Goal: Task Accomplishment & Management: Use online tool/utility

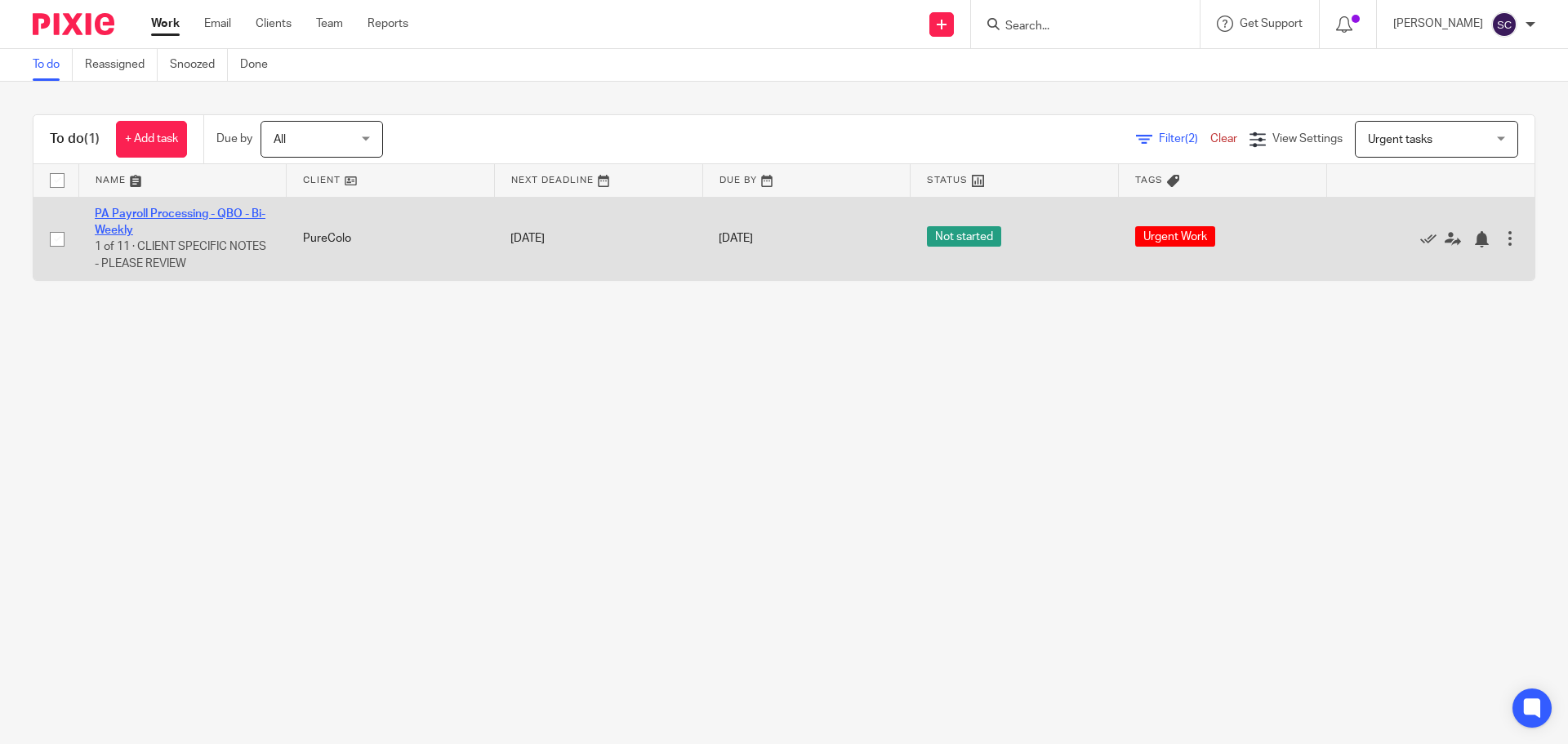
click at [140, 209] on link "PA Payroll Processing - QBO - Bi-Weekly" at bounding box center [179, 222] width 170 height 28
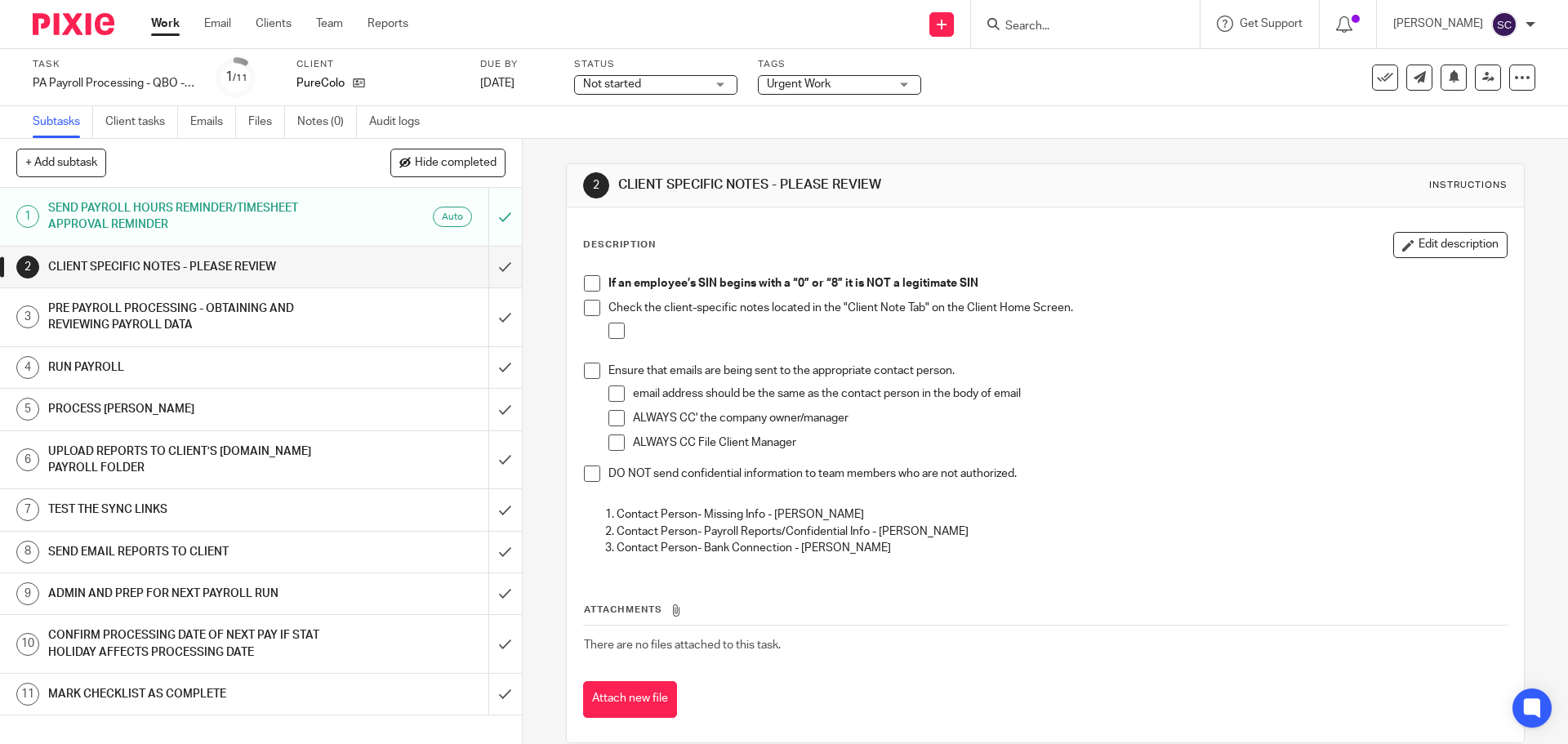
drag, startPoint x: 585, startPoint y: 284, endPoint x: 585, endPoint y: 303, distance: 19.0
click at [584, 285] on span at bounding box center [592, 283] width 16 height 16
click at [585, 305] on span at bounding box center [592, 308] width 16 height 16
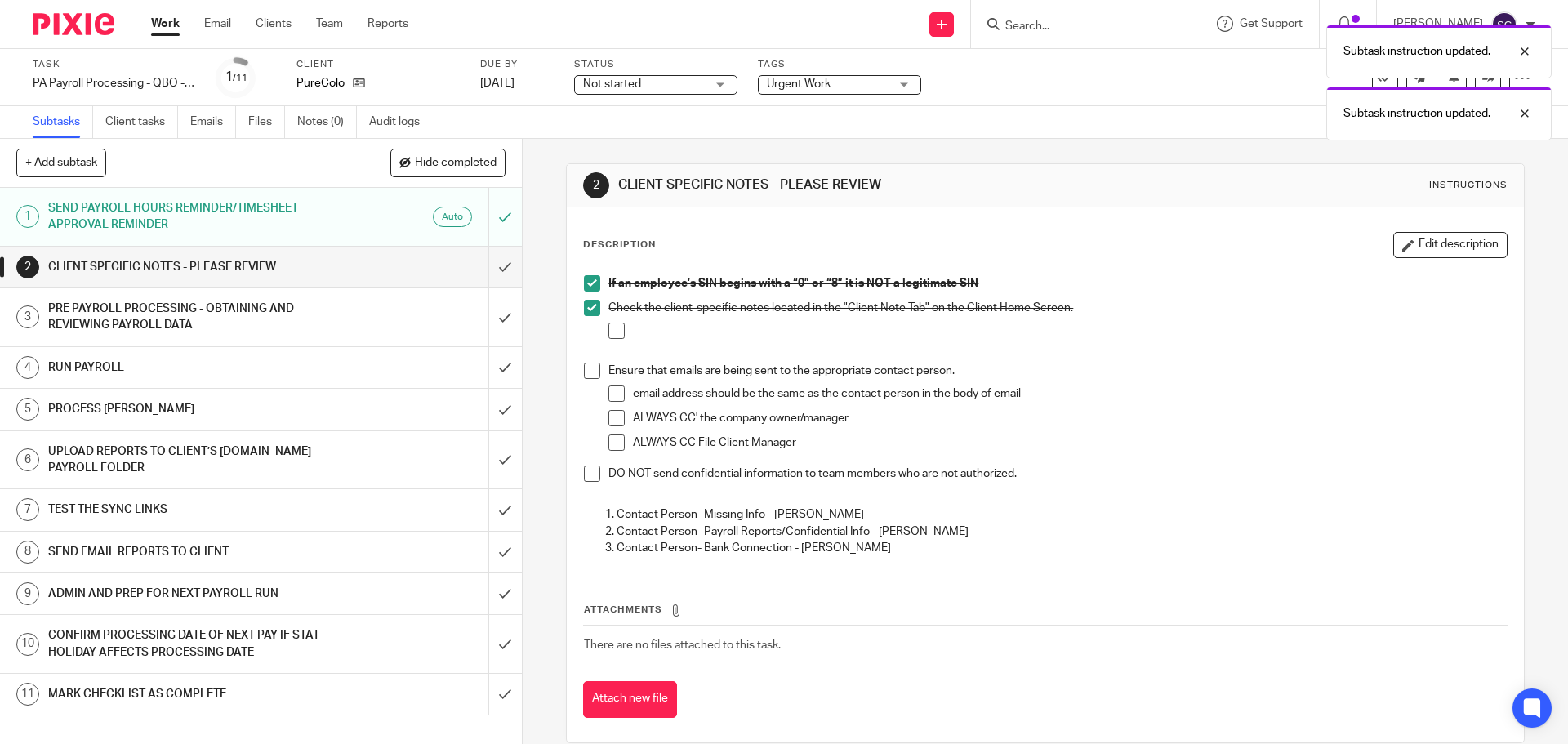
click at [587, 470] on span at bounding box center [592, 473] width 16 height 16
click at [487, 269] on input "submit" at bounding box center [261, 267] width 522 height 41
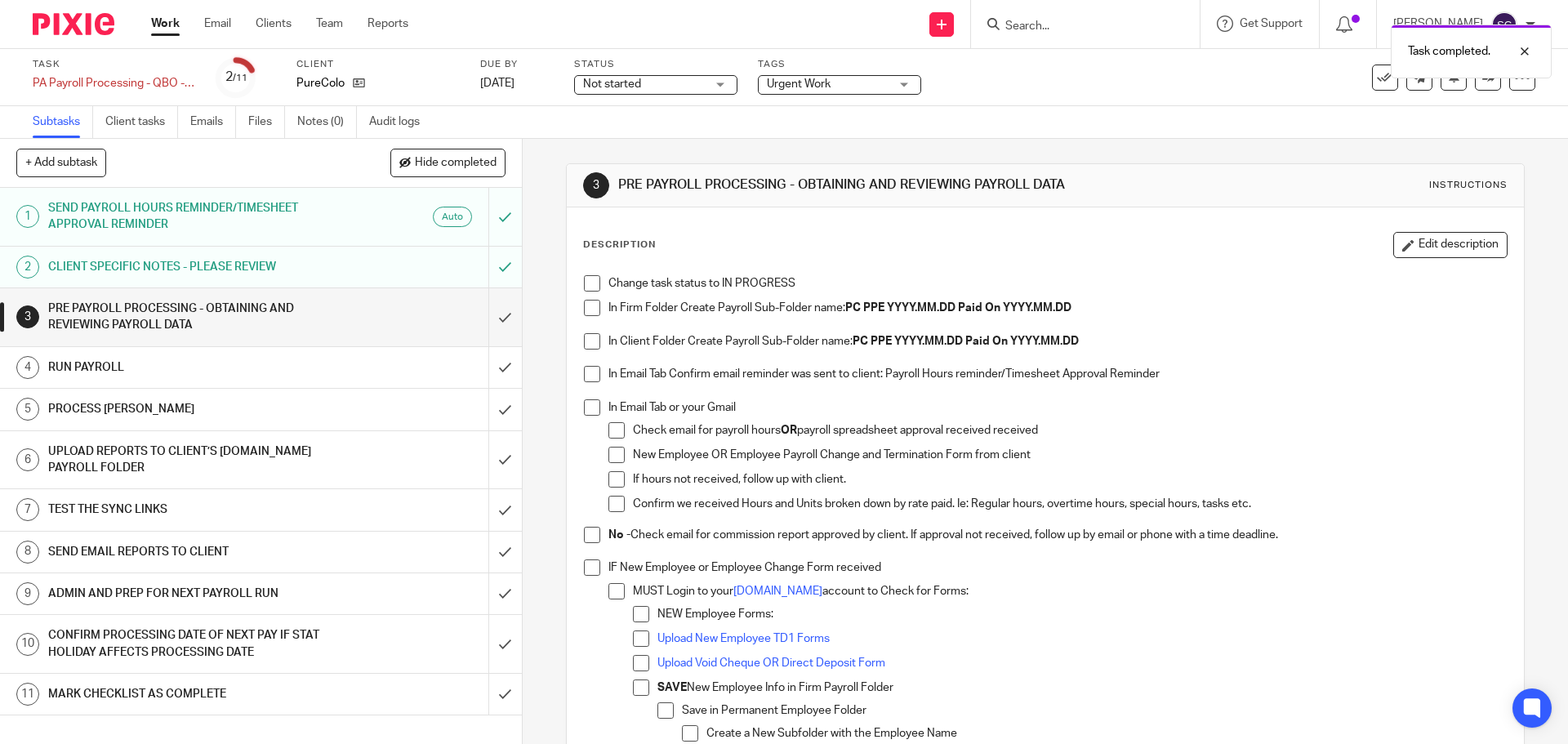
click at [588, 285] on span at bounding box center [592, 283] width 16 height 16
click at [588, 300] on span at bounding box center [592, 308] width 16 height 16
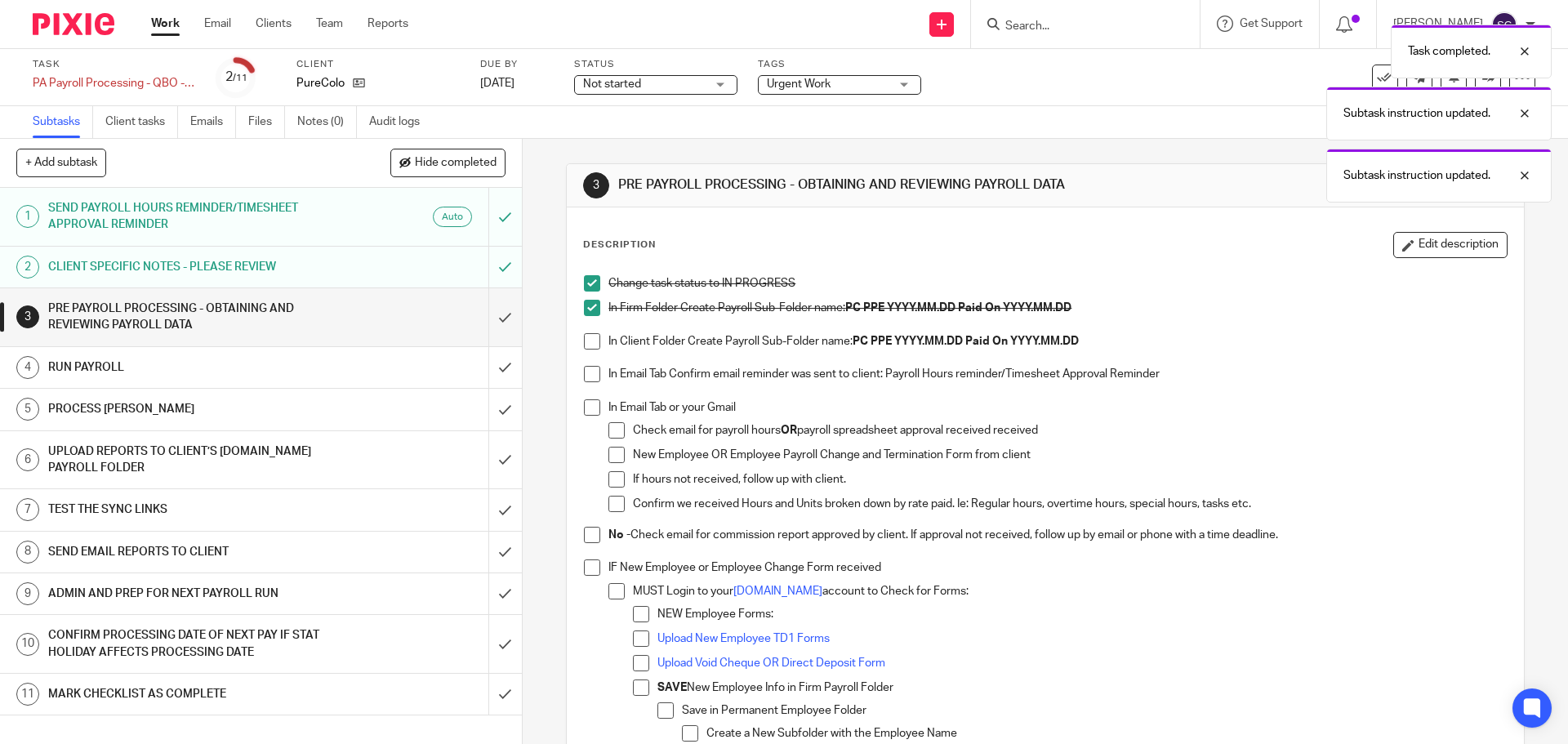
drag, startPoint x: 588, startPoint y: 345, endPoint x: 587, endPoint y: 353, distance: 8.1
click at [587, 347] on span at bounding box center [592, 342] width 16 height 16
click at [588, 370] on span at bounding box center [592, 373] width 16 height 16
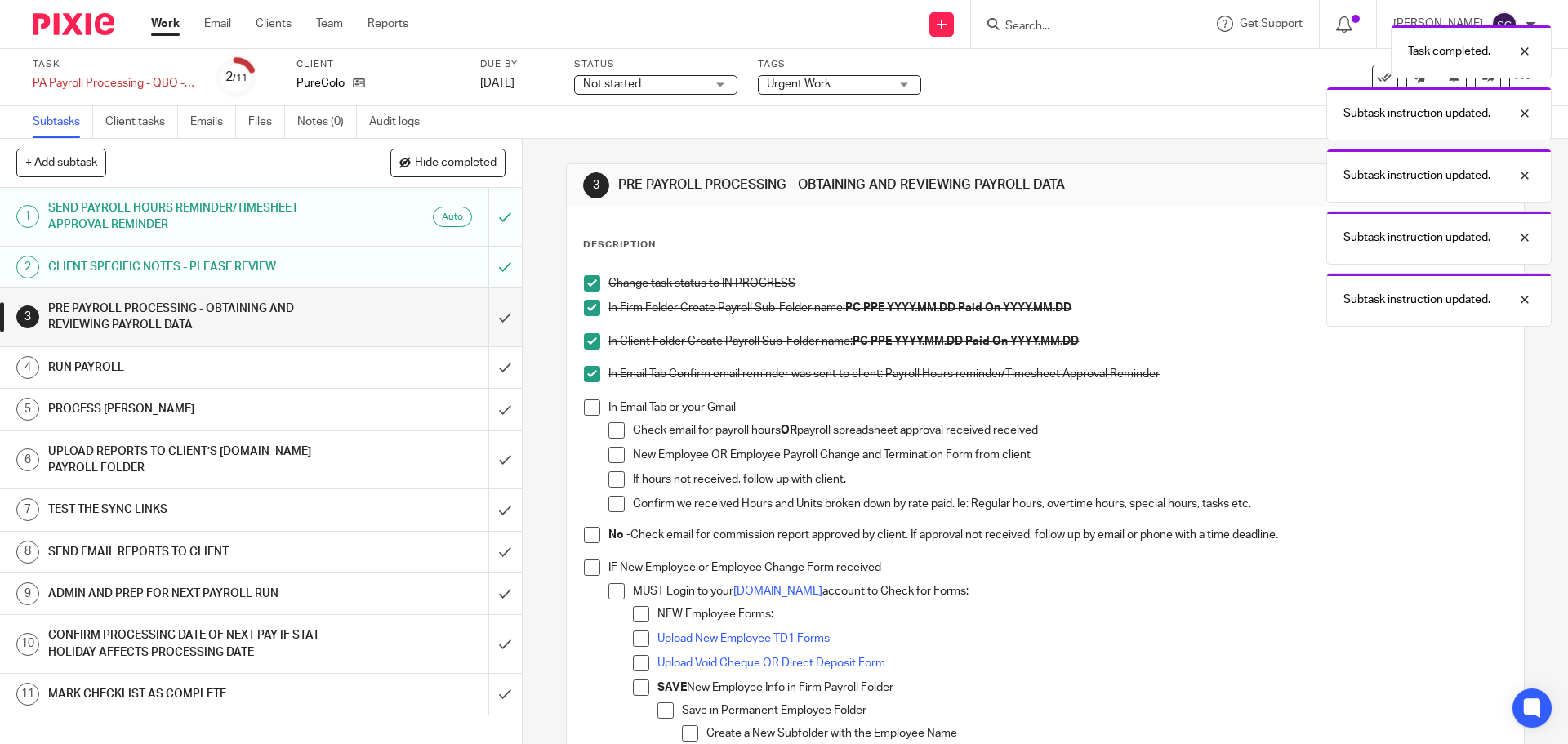
click at [592, 410] on span at bounding box center [592, 407] width 16 height 16
click at [588, 542] on span at bounding box center [592, 535] width 16 height 16
click at [590, 574] on span at bounding box center [592, 568] width 16 height 16
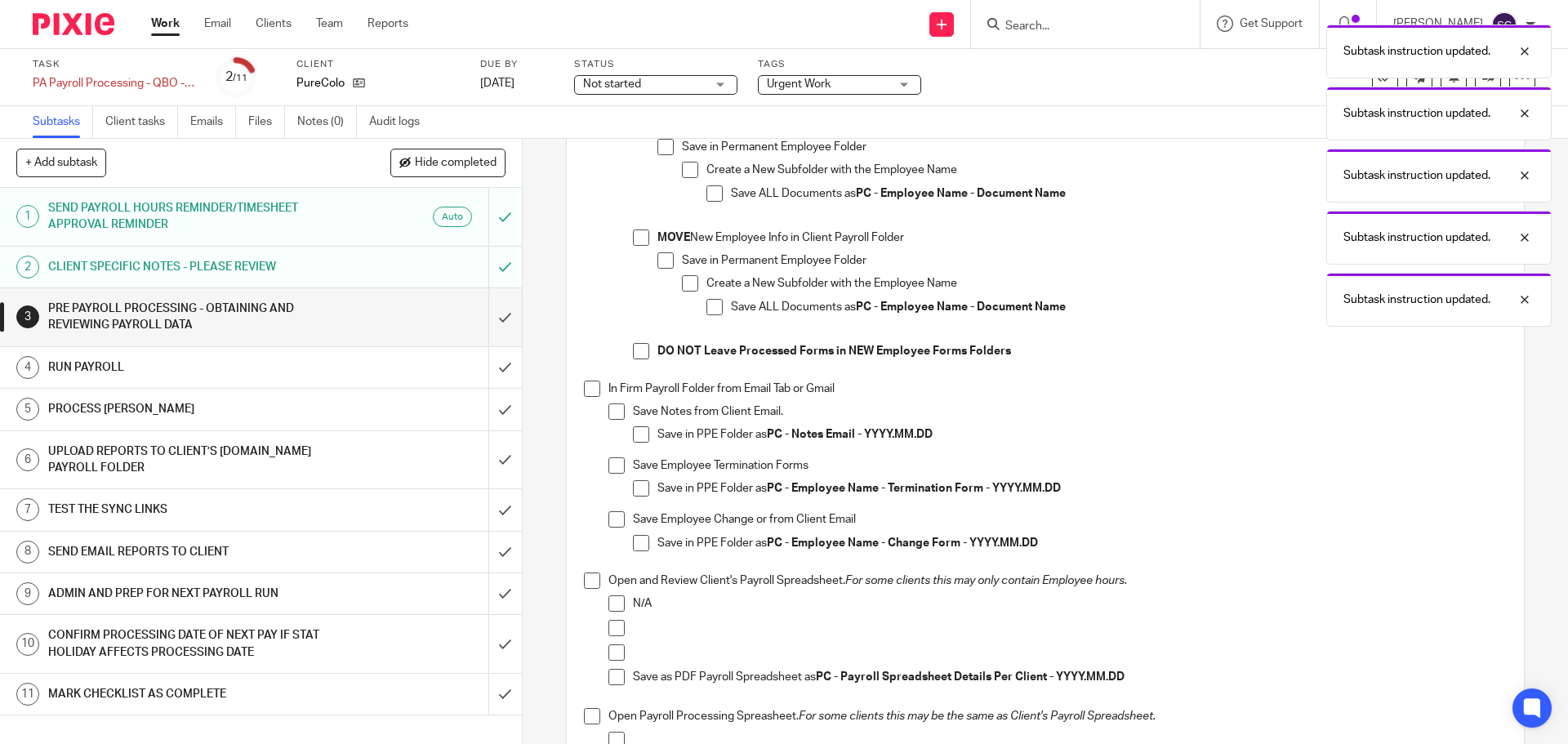
scroll to position [572, 0]
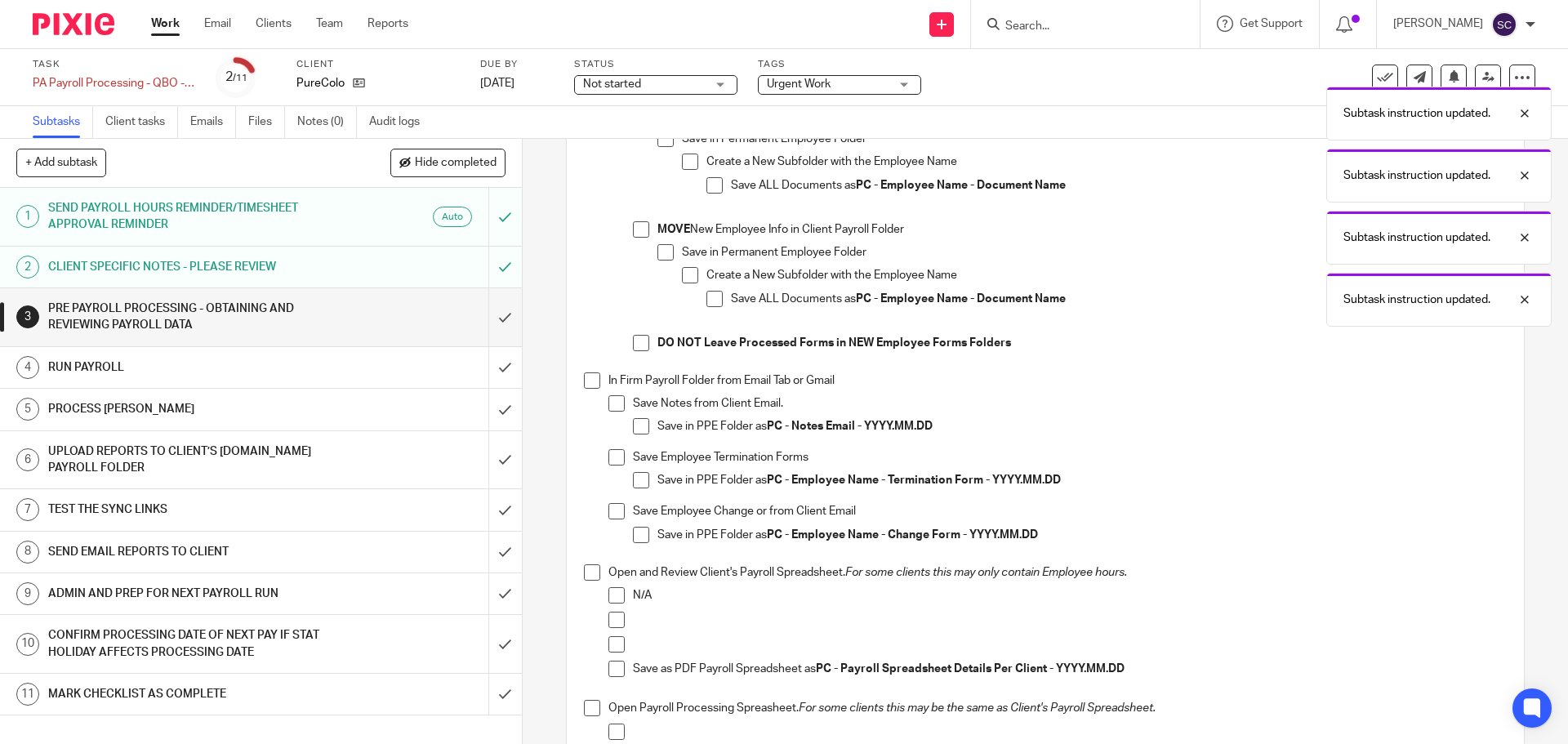
click at [589, 385] on span at bounding box center [592, 380] width 16 height 16
click at [587, 576] on span at bounding box center [592, 573] width 16 height 16
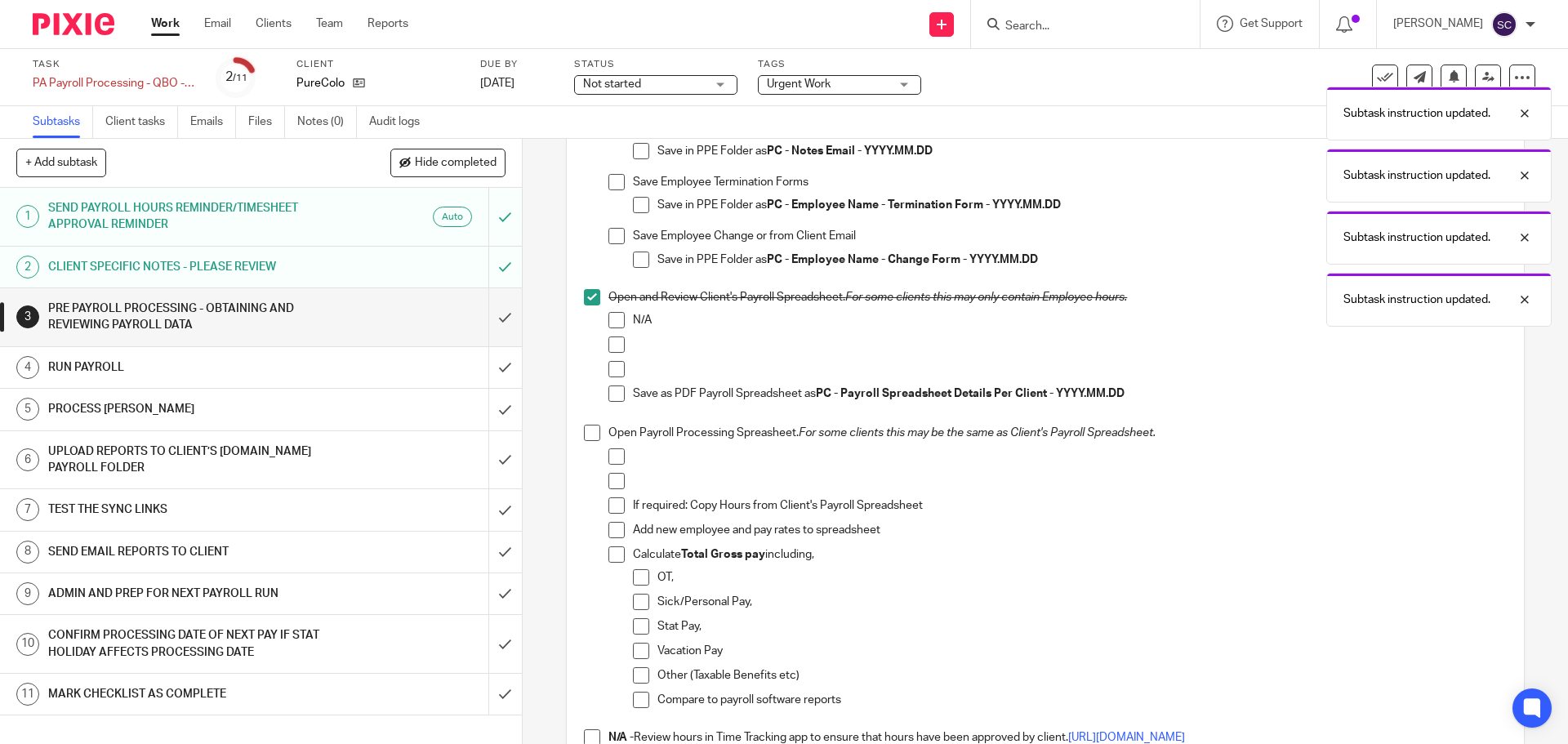
scroll to position [898, 0]
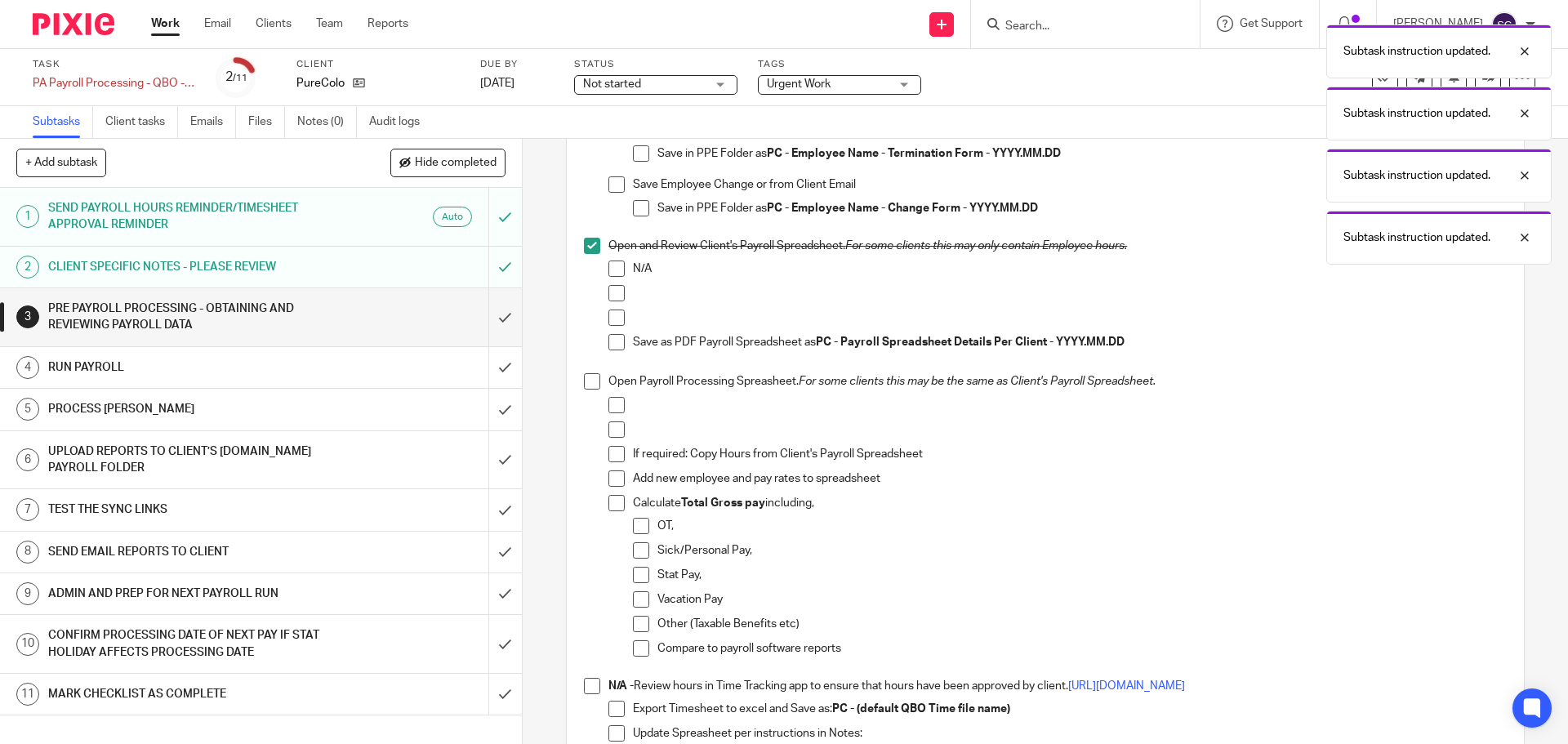
click at [584, 384] on span at bounding box center [592, 381] width 16 height 16
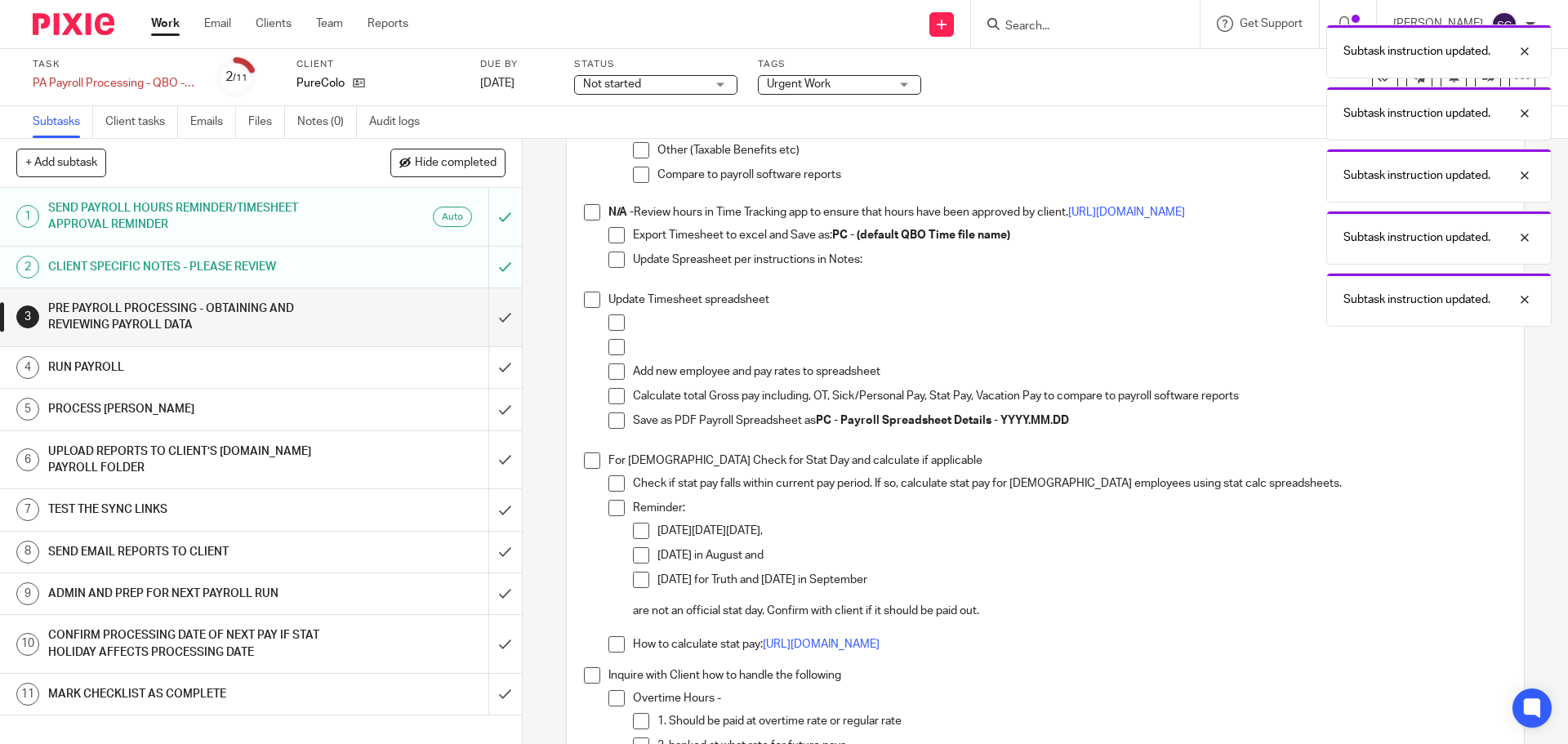
scroll to position [1388, 0]
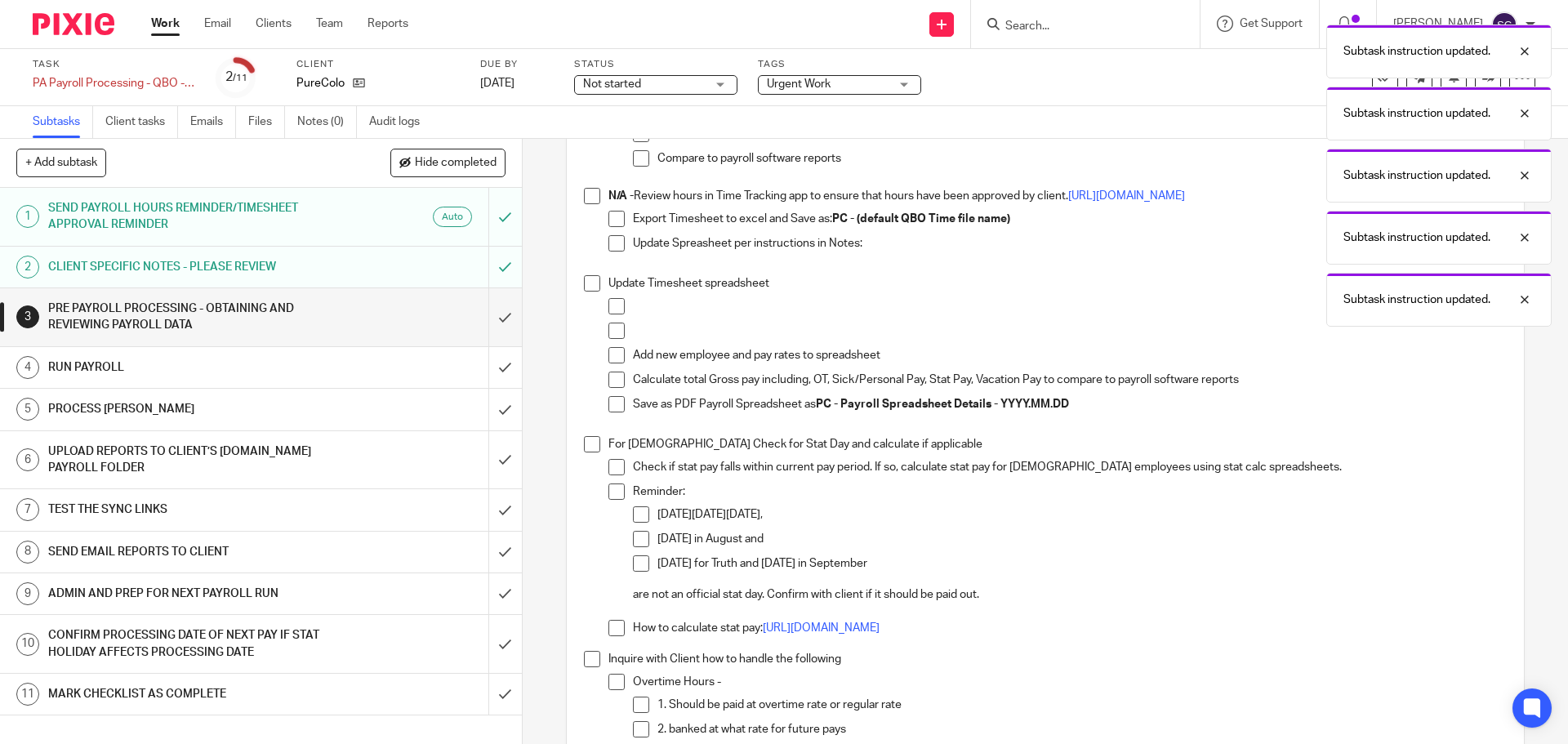
click at [588, 202] on span at bounding box center [592, 196] width 16 height 16
click at [591, 285] on span at bounding box center [592, 283] width 16 height 16
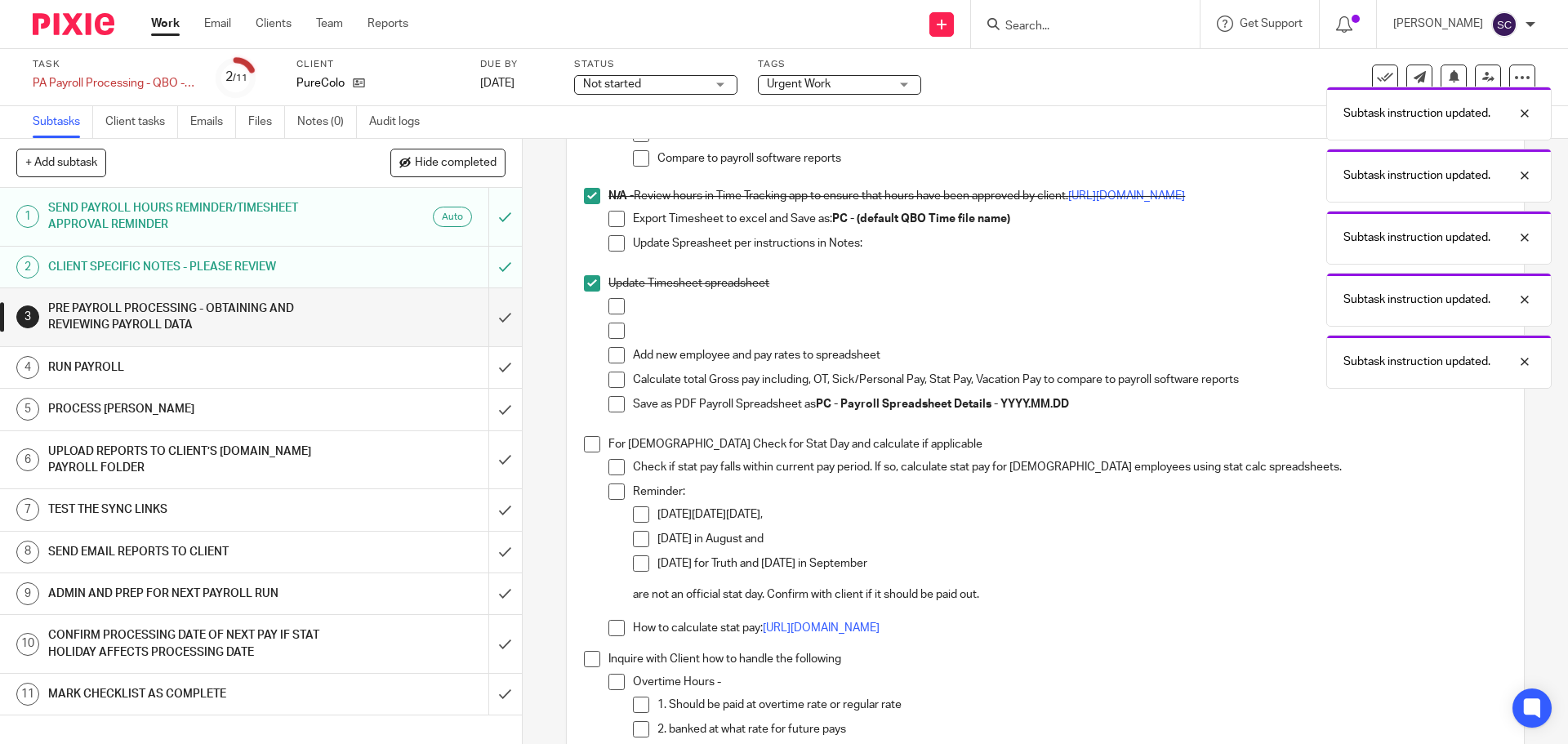
click at [593, 445] on span at bounding box center [592, 444] width 16 height 16
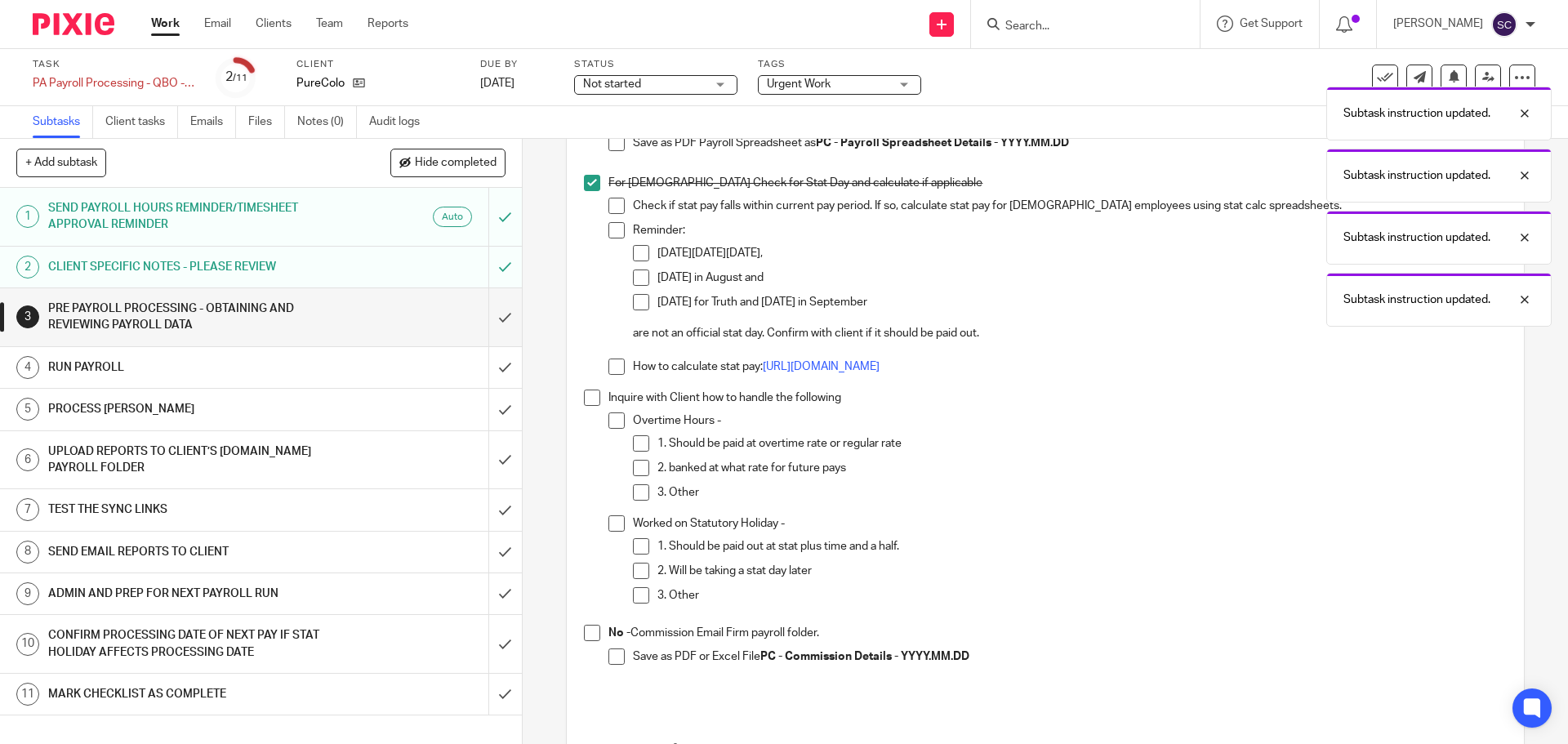
scroll to position [1715, 0]
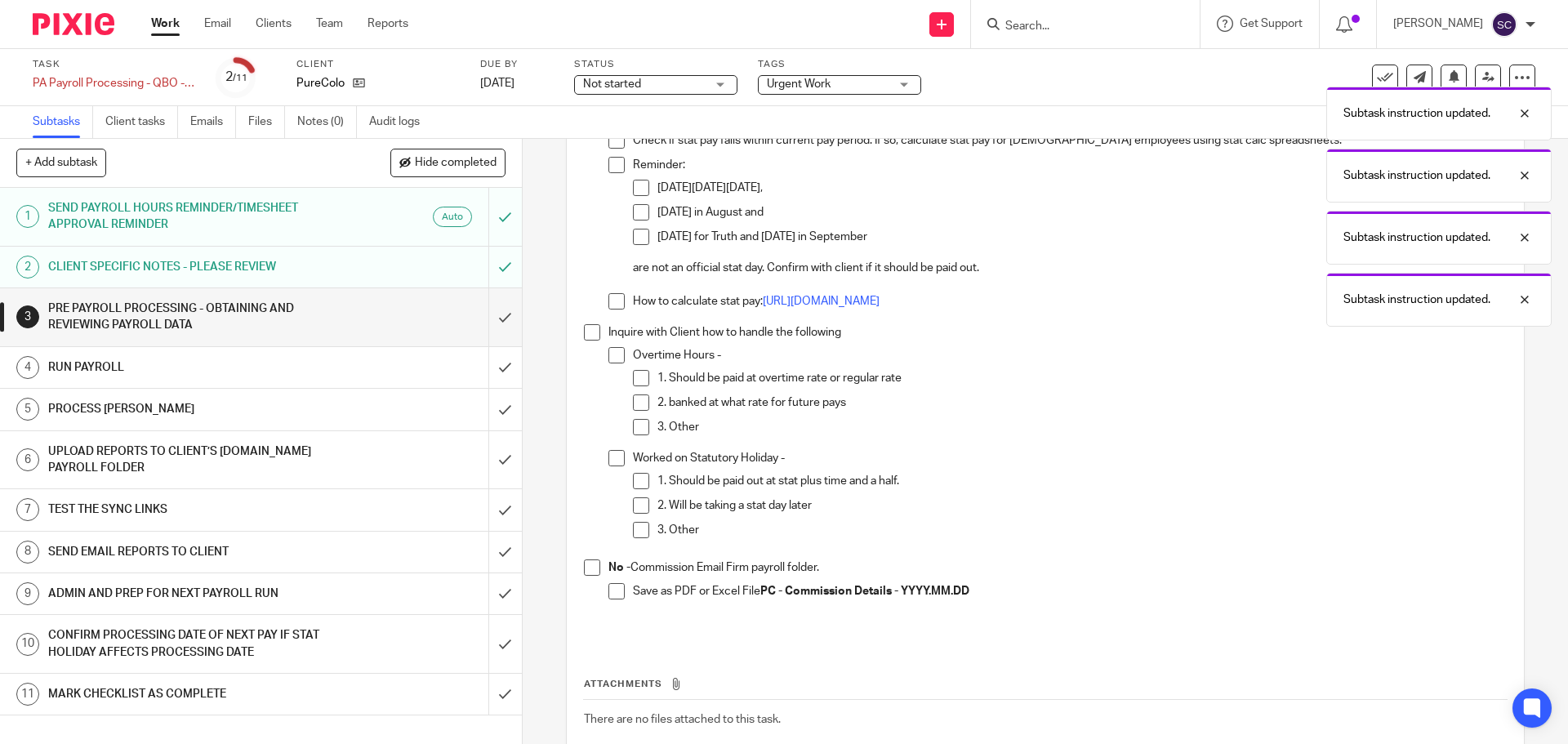
click at [586, 334] on span at bounding box center [592, 333] width 16 height 16
click at [590, 569] on span at bounding box center [592, 568] width 16 height 16
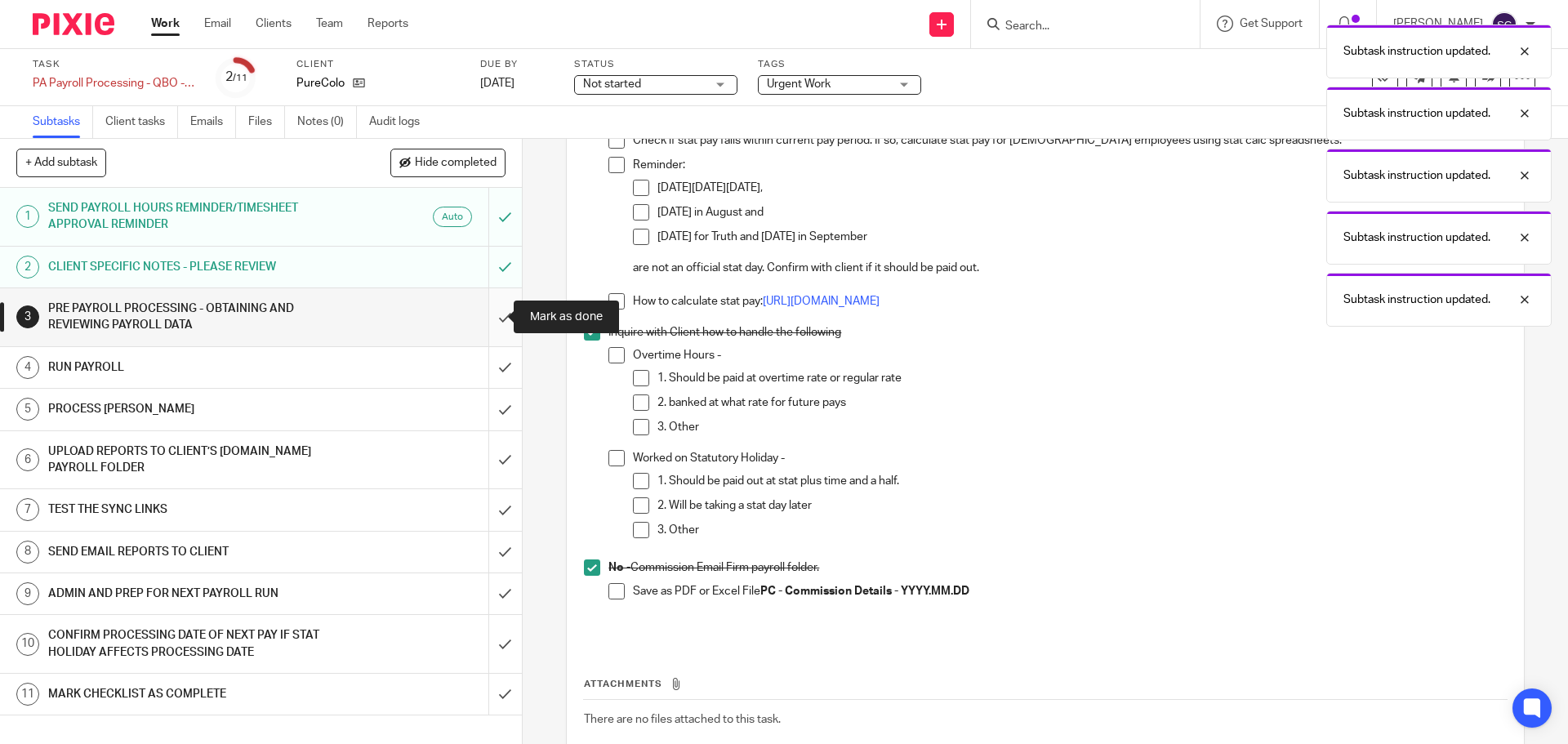
click at [485, 319] on input "submit" at bounding box center [261, 317] width 522 height 58
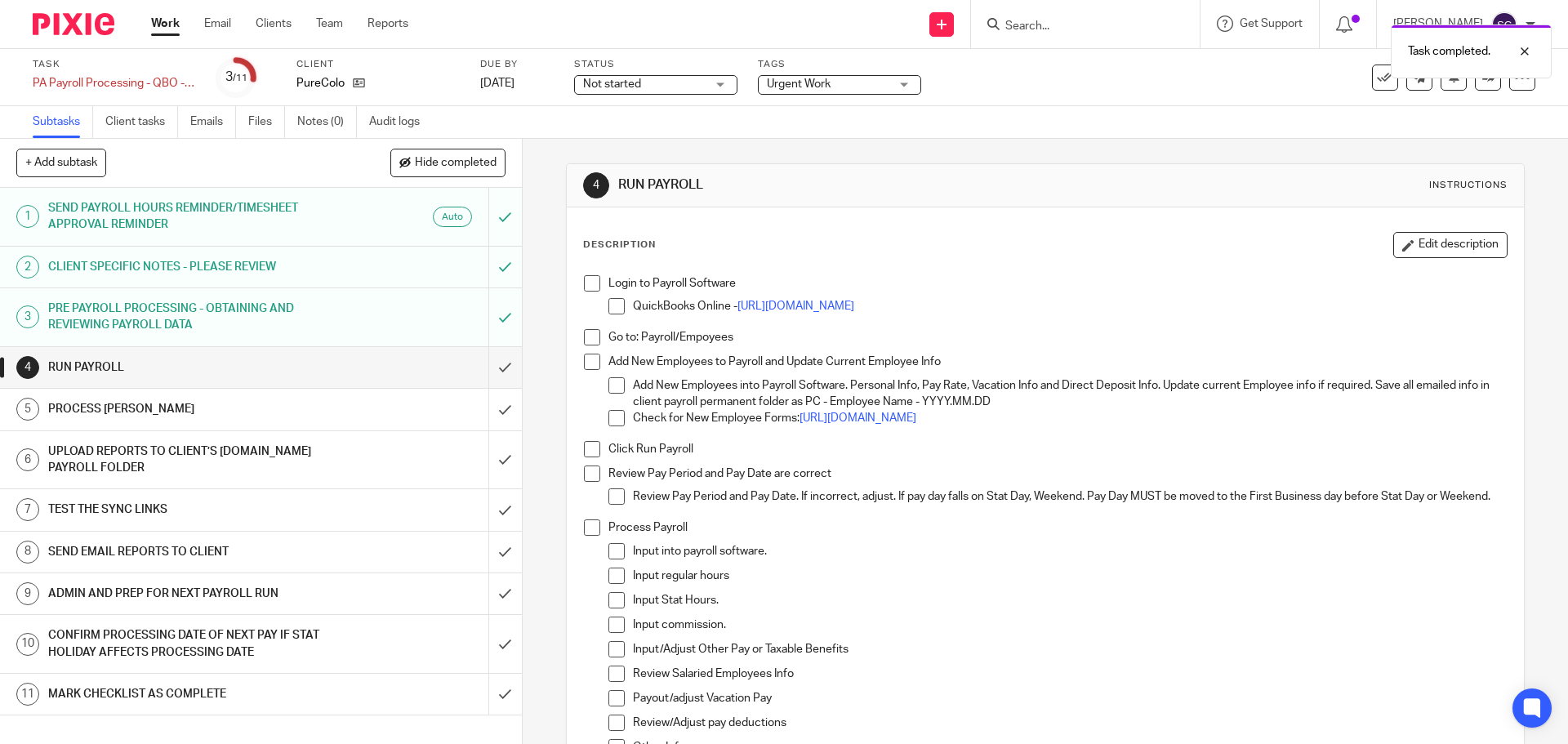
click at [587, 278] on span at bounding box center [592, 283] width 16 height 16
click at [588, 341] on span at bounding box center [592, 337] width 16 height 16
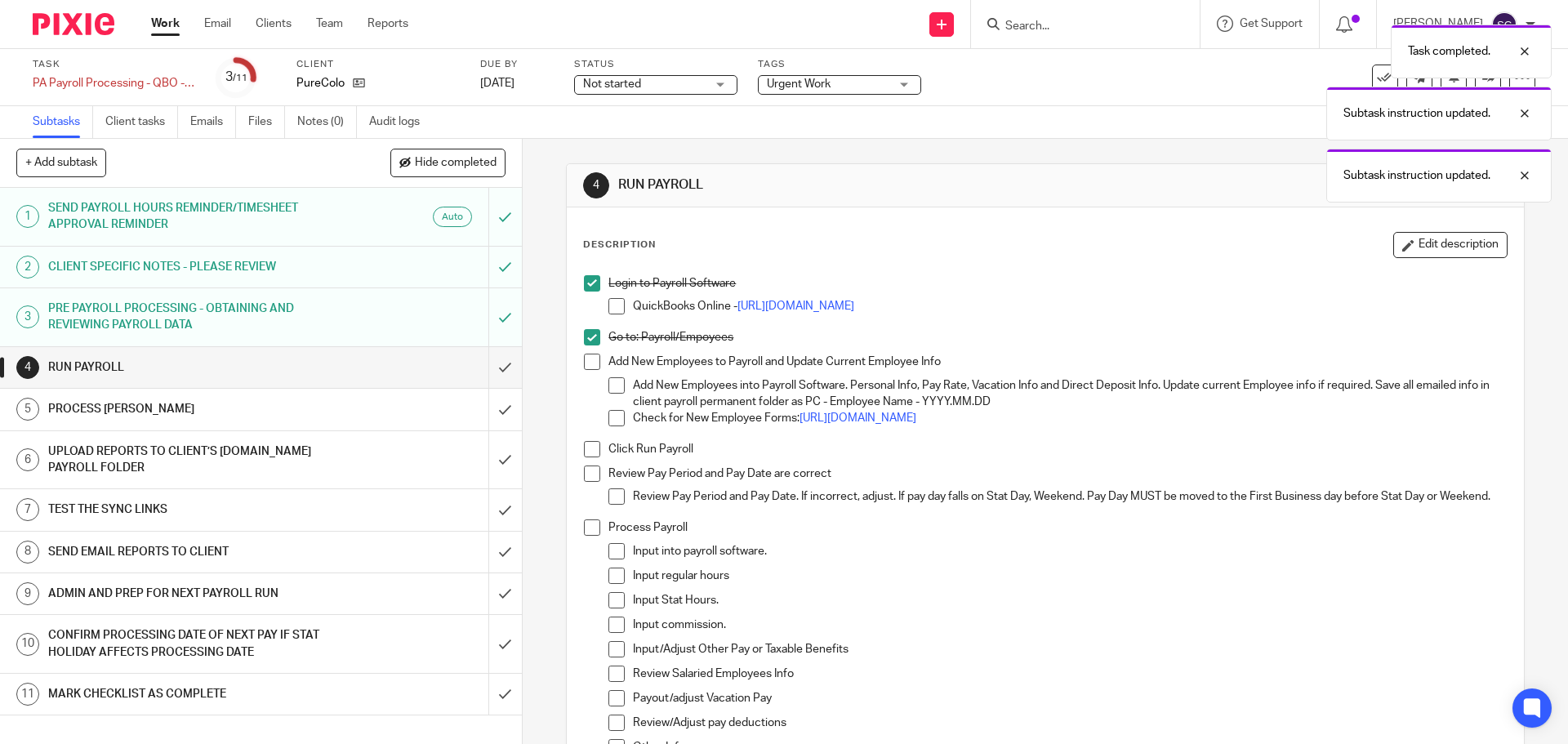
click at [588, 361] on span at bounding box center [592, 362] width 16 height 16
click at [584, 451] on span at bounding box center [592, 449] width 16 height 16
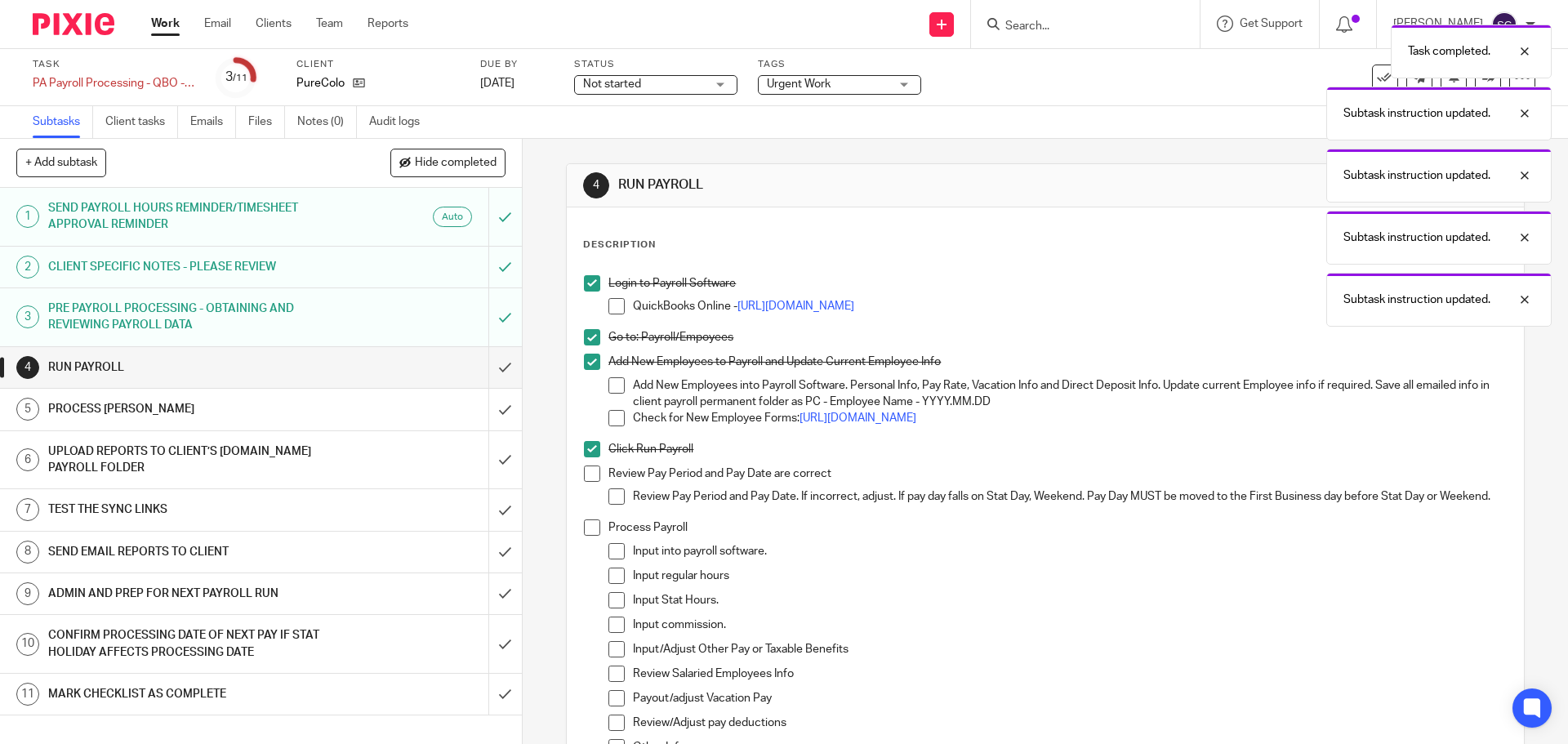
click at [588, 469] on span at bounding box center [592, 473] width 16 height 16
click at [584, 532] on span at bounding box center [592, 528] width 16 height 16
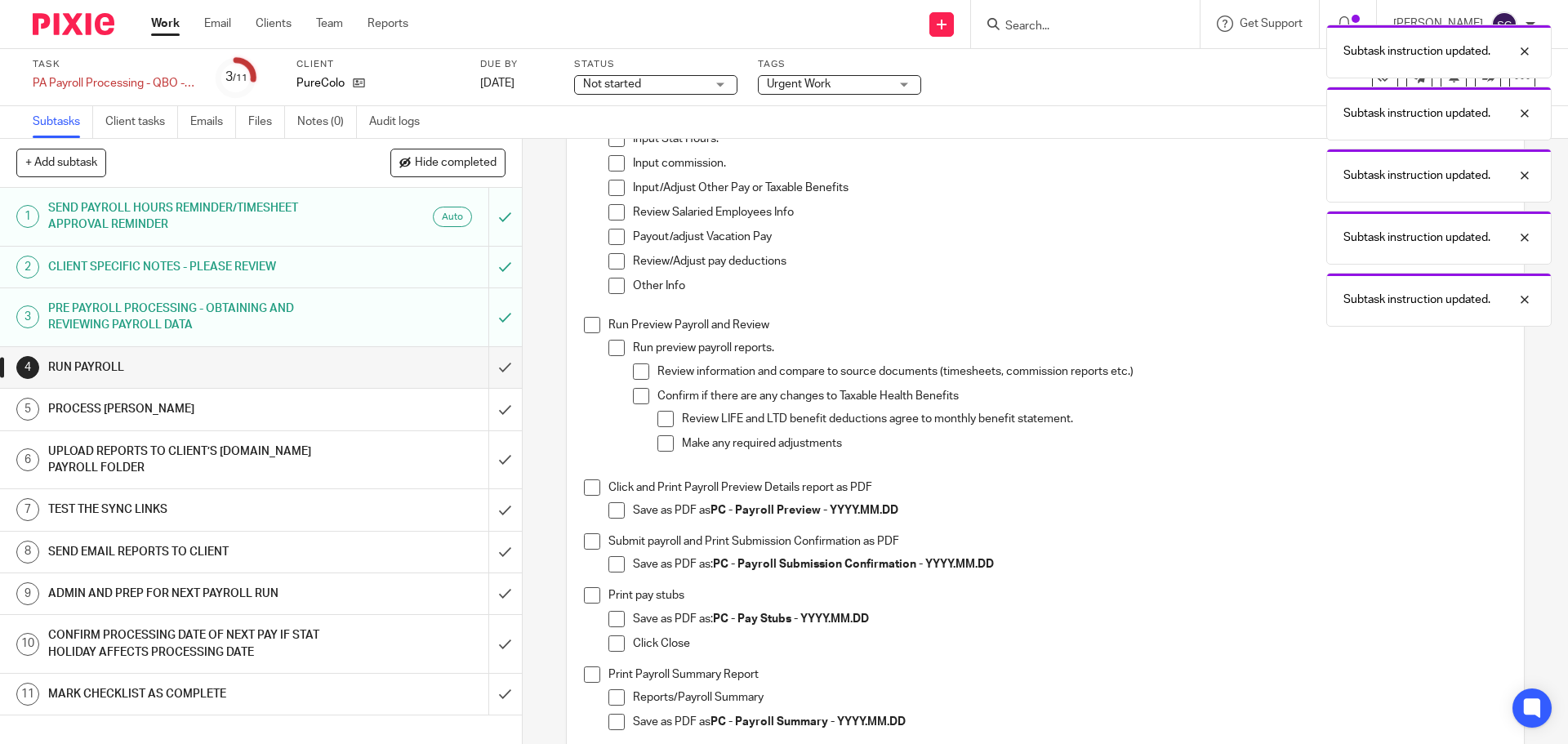
scroll to position [490, 0]
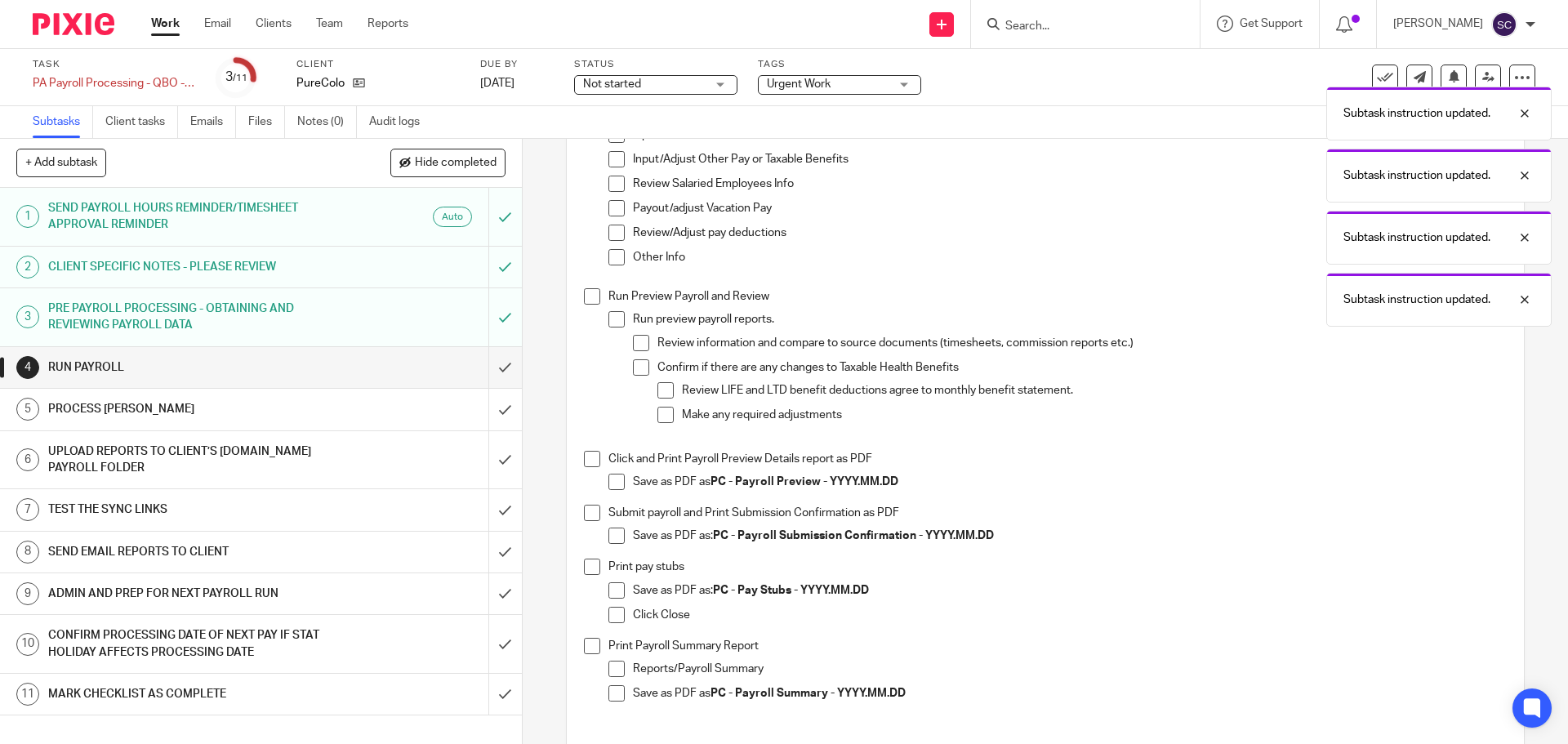
click at [584, 304] on span at bounding box center [592, 296] width 16 height 16
click at [588, 467] on span at bounding box center [592, 459] width 16 height 16
click at [588, 521] on span at bounding box center [592, 513] width 16 height 16
click at [588, 575] on span at bounding box center [592, 567] width 16 height 16
click at [586, 654] on span at bounding box center [592, 645] width 16 height 16
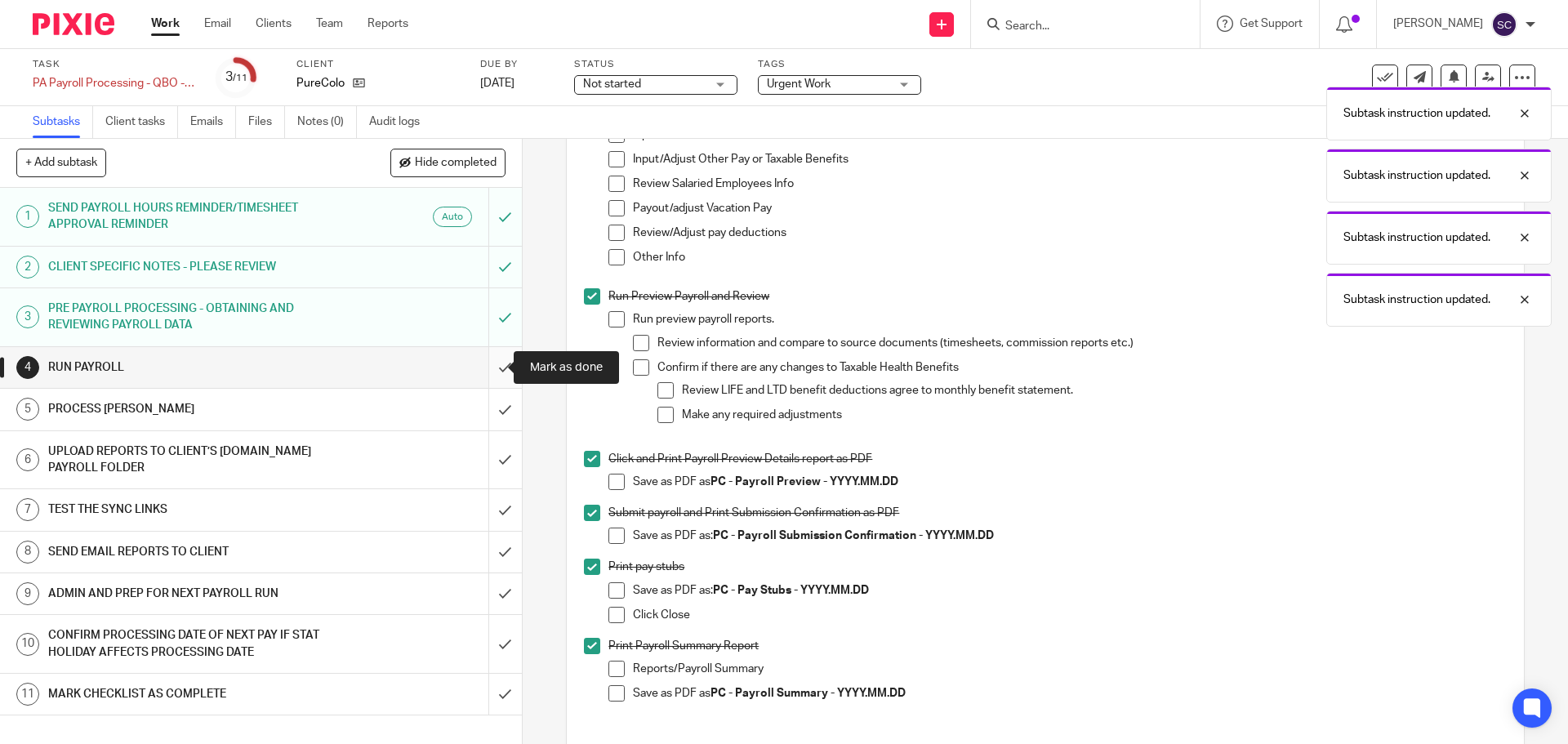
click at [486, 367] on input "submit" at bounding box center [261, 368] width 522 height 41
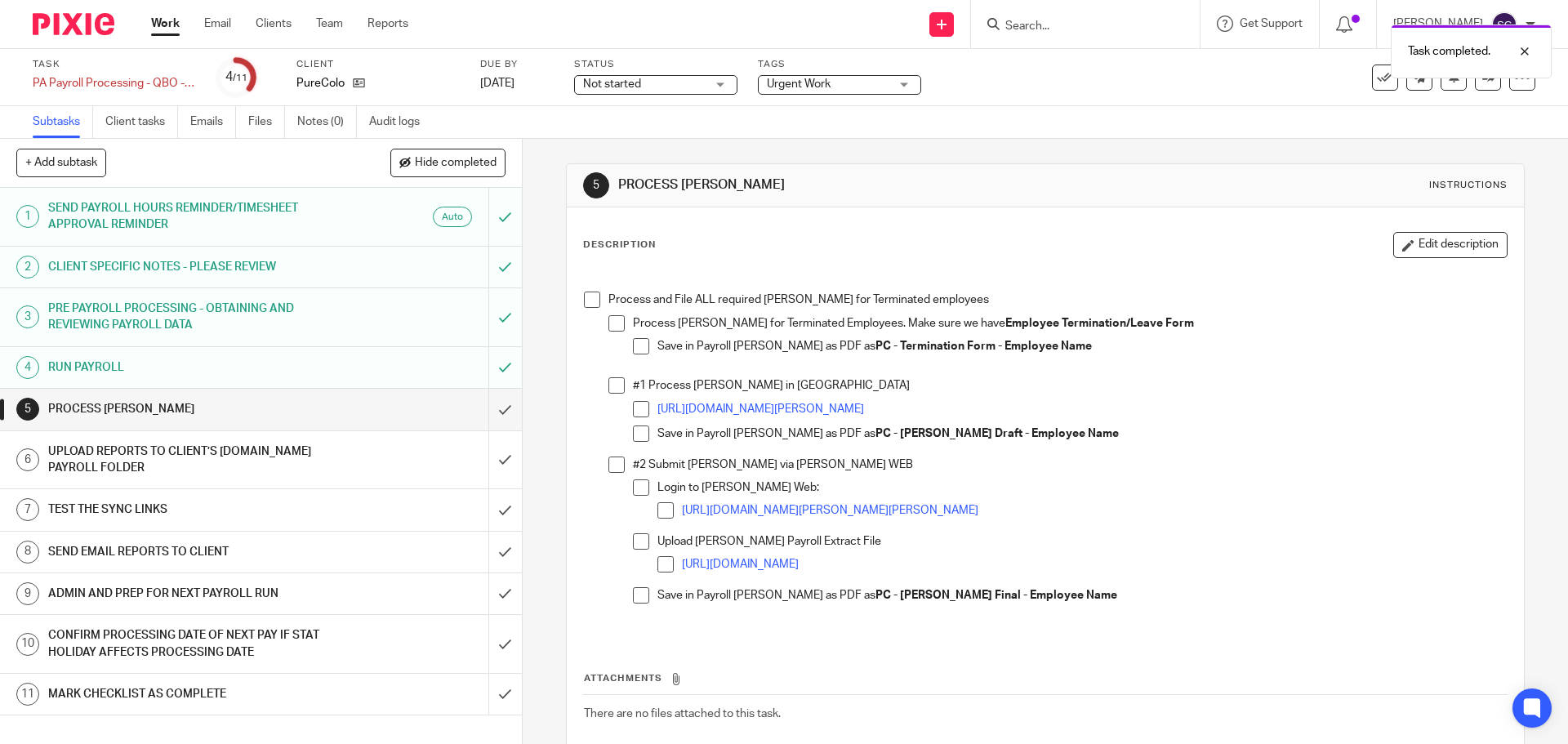
click at [586, 308] on span at bounding box center [592, 300] width 16 height 16
click at [488, 412] on input "submit" at bounding box center [261, 408] width 522 height 41
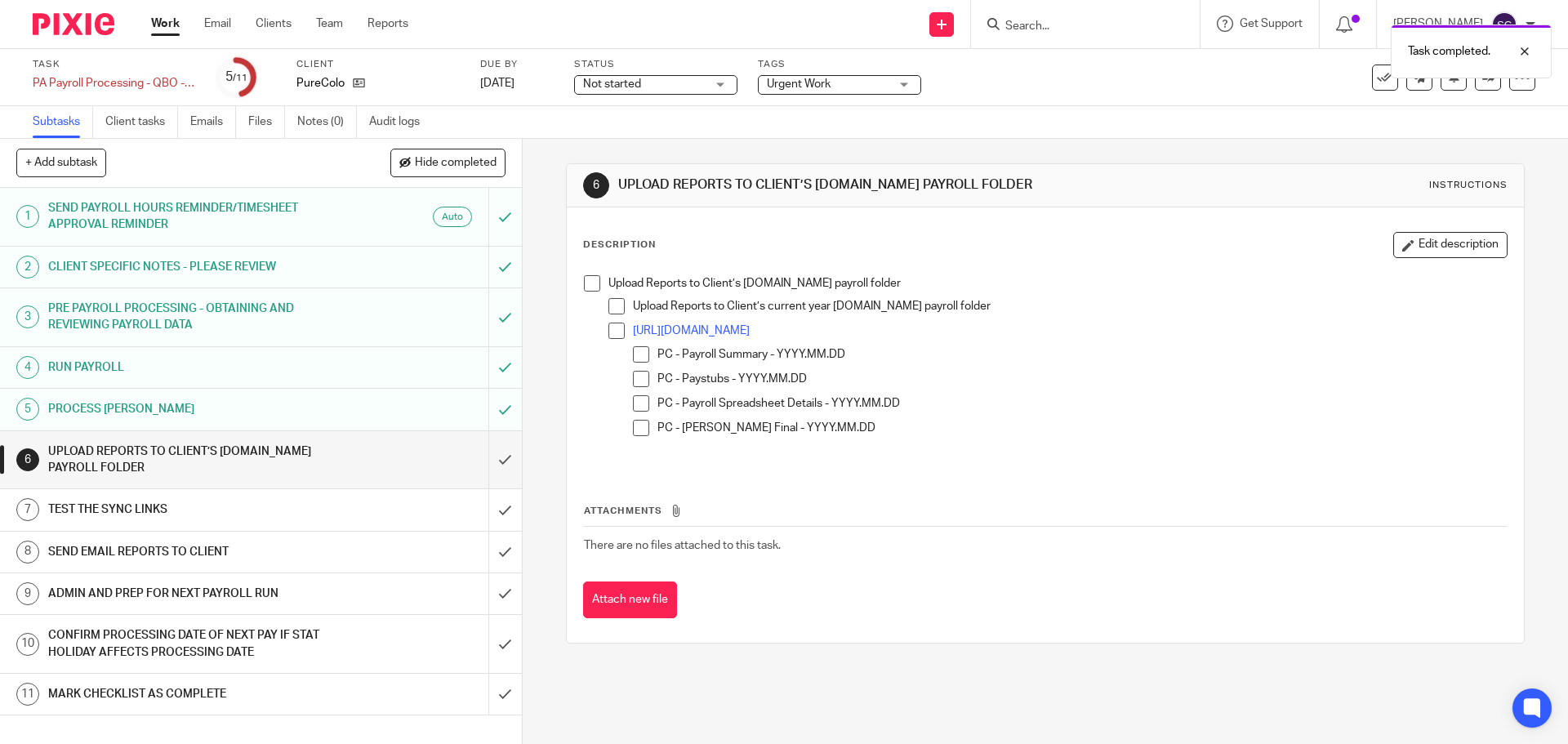
click at [586, 287] on span at bounding box center [592, 283] width 16 height 16
click at [483, 458] on input "submit" at bounding box center [261, 460] width 522 height 58
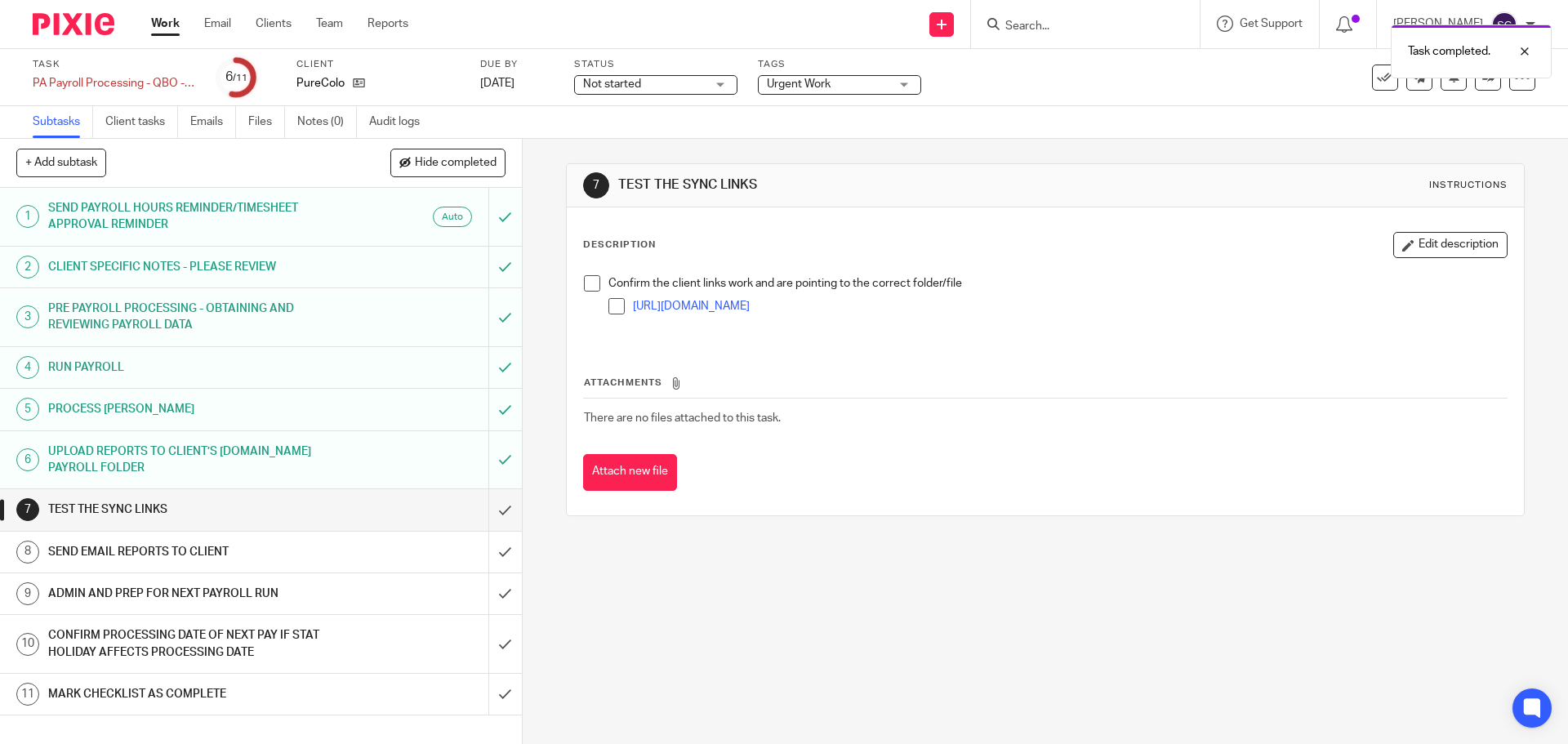
click at [588, 280] on span at bounding box center [592, 283] width 16 height 16
click at [483, 510] on input "submit" at bounding box center [261, 509] width 522 height 41
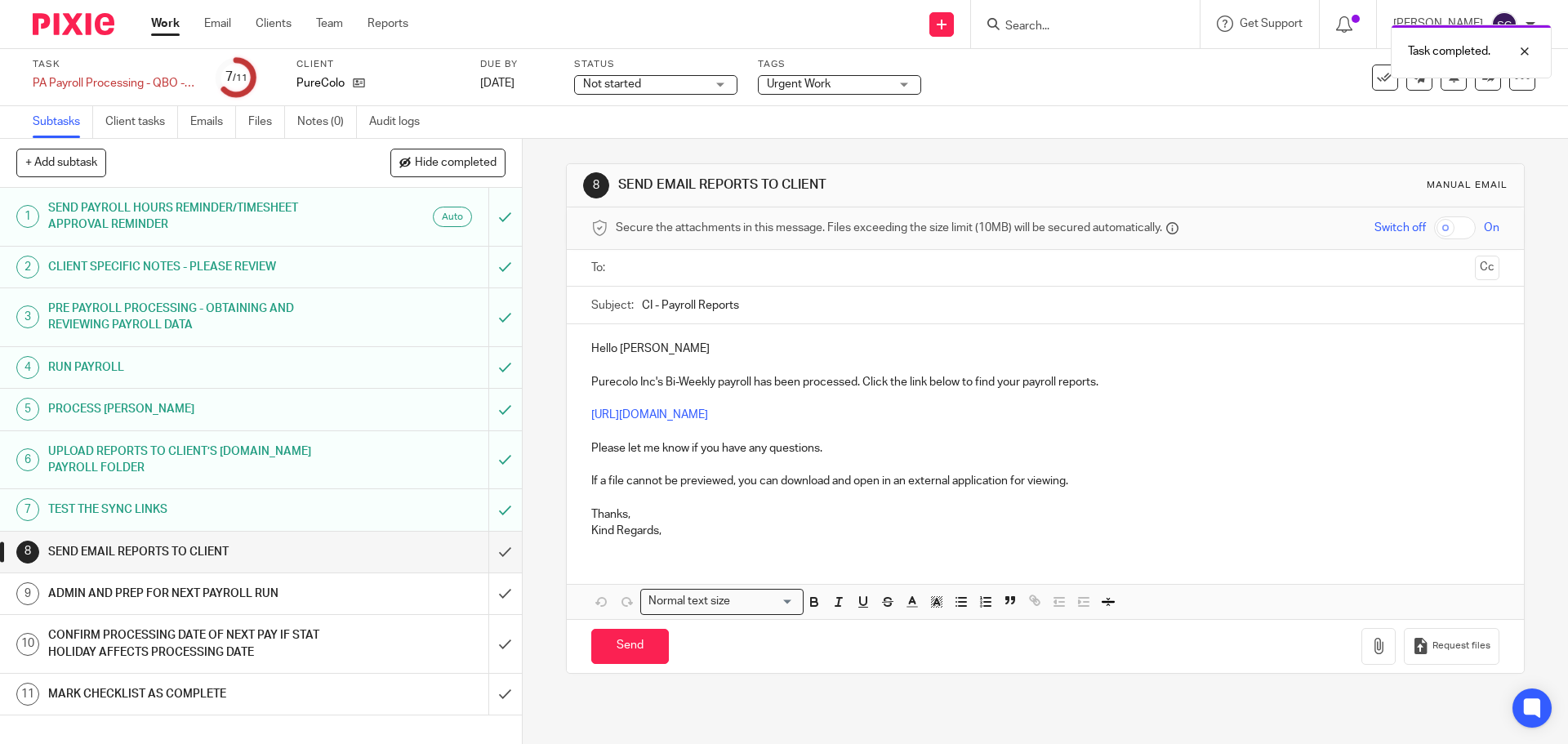
click at [649, 270] on input "text" at bounding box center [1045, 268] width 847 height 19
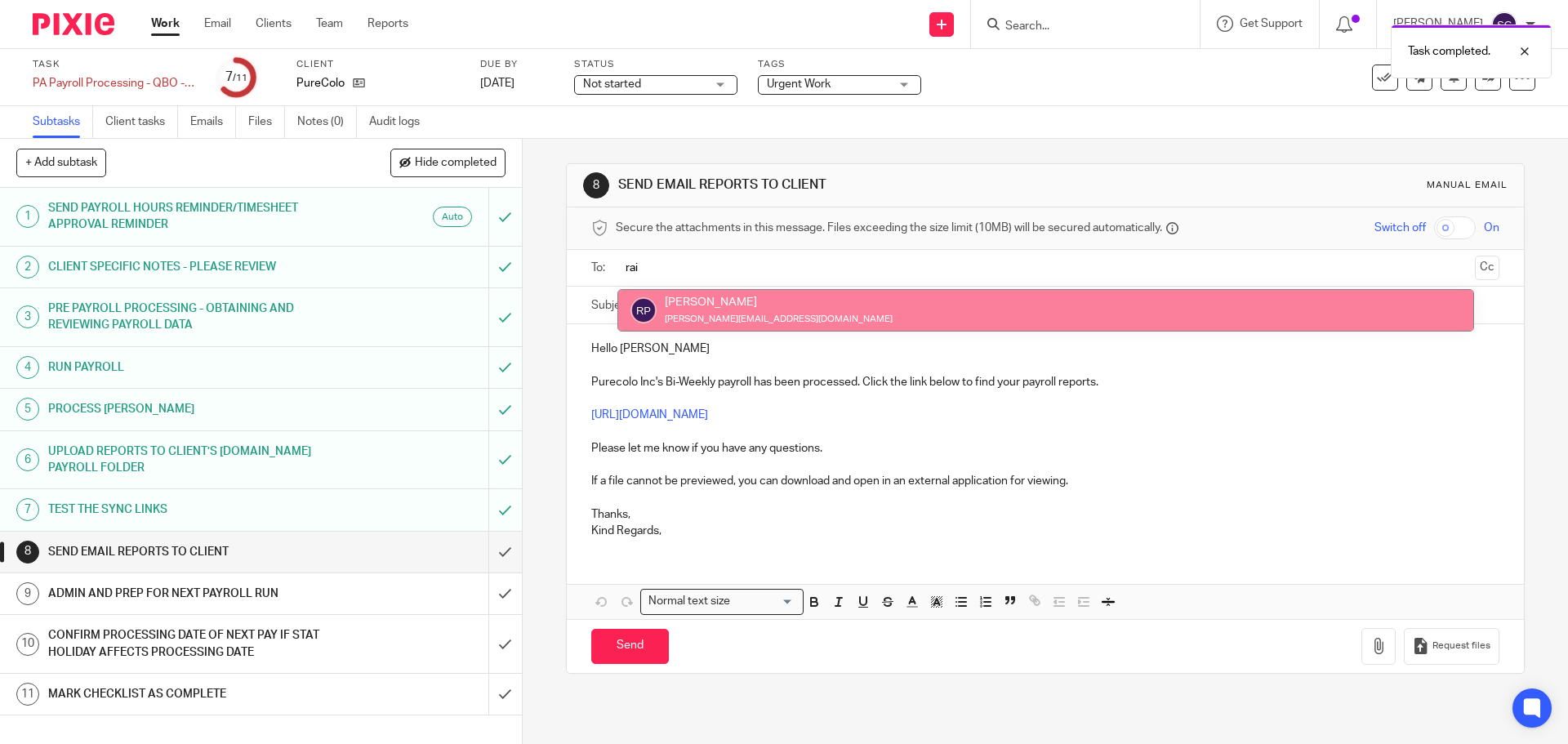
type input "rai"
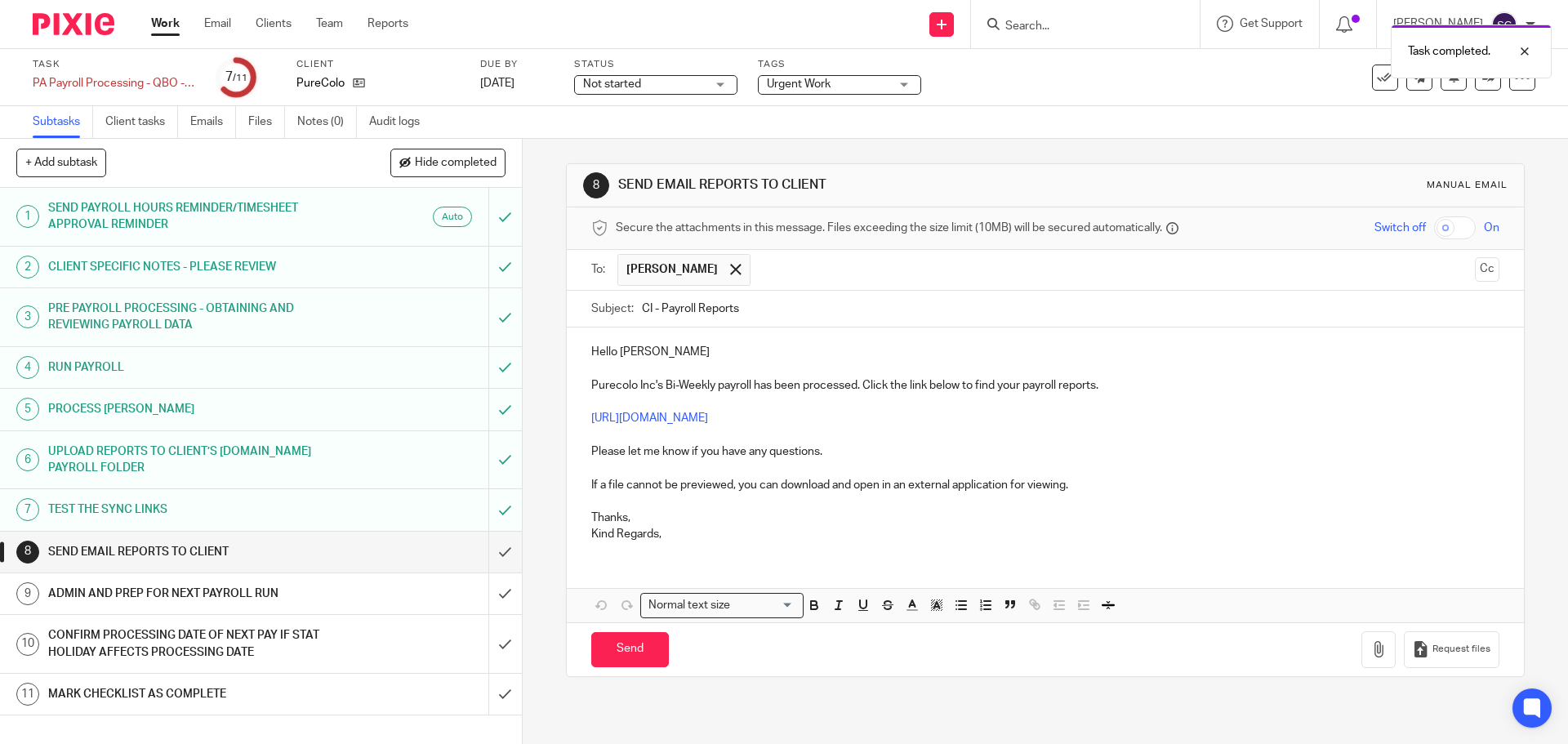
drag, startPoint x: 1469, startPoint y: 270, endPoint x: 1437, endPoint y: 272, distance: 32.1
click at [1475, 269] on button "Cc" at bounding box center [1487, 269] width 25 height 25
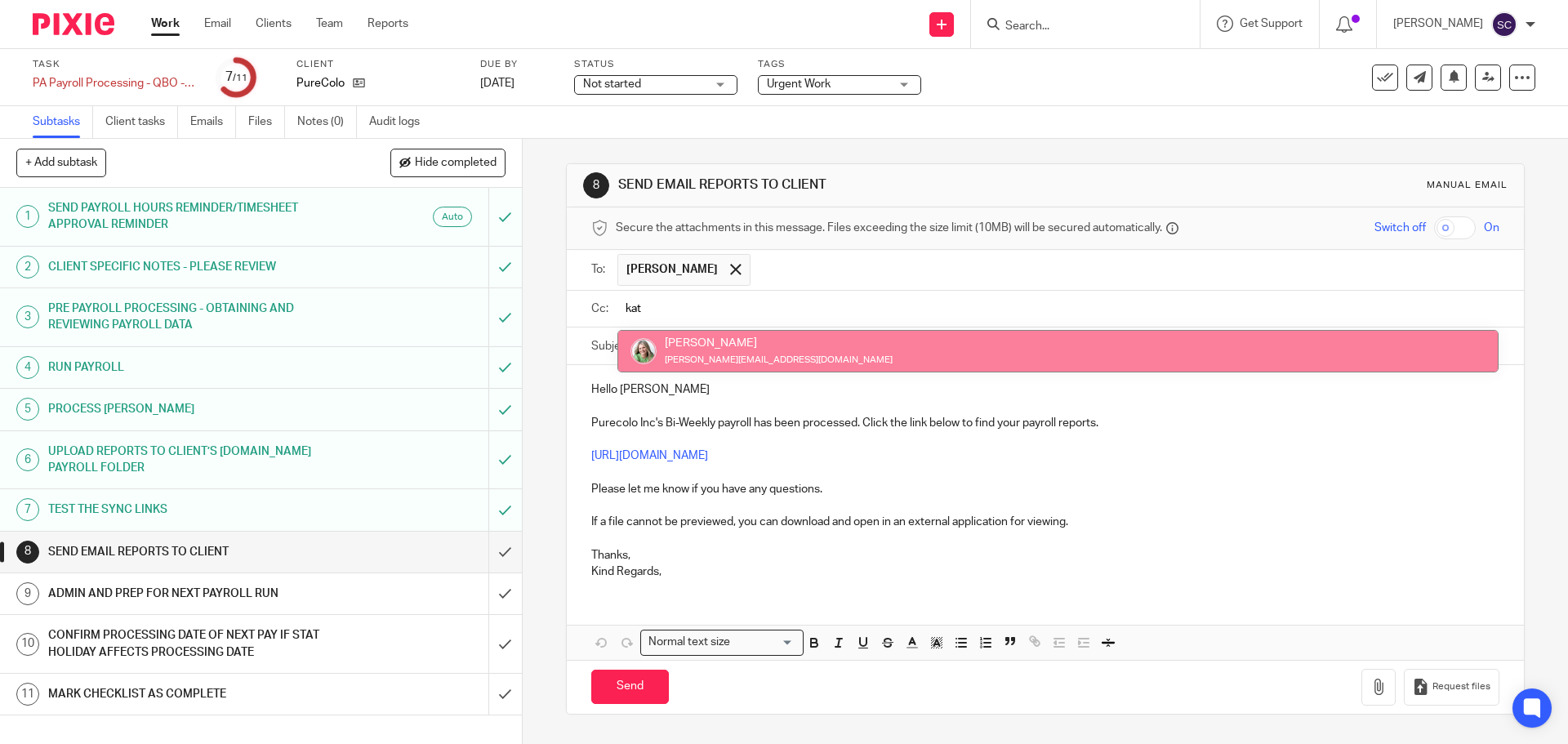
type input "kat"
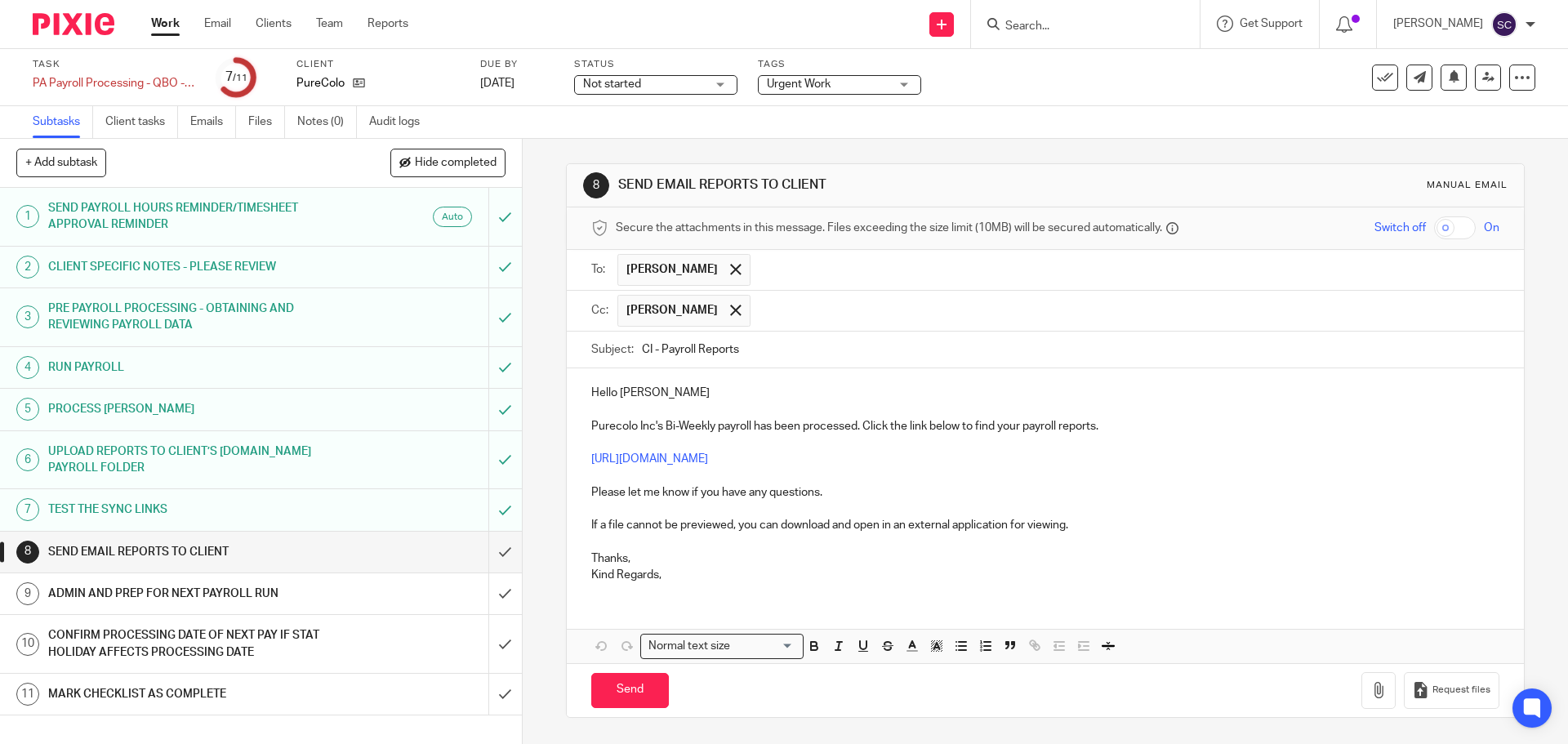
drag, startPoint x: 639, startPoint y: 352, endPoint x: 649, endPoint y: 354, distance: 10.2
click at [649, 354] on input "CI - Payroll Reports" at bounding box center [1071, 350] width 857 height 37
type input "PC - Payroll Reports"
click at [668, 395] on p "Hello [PERSON_NAME]" at bounding box center [1045, 392] width 908 height 16
click at [678, 567] on p "Kind Regards," at bounding box center [1045, 575] width 908 height 16
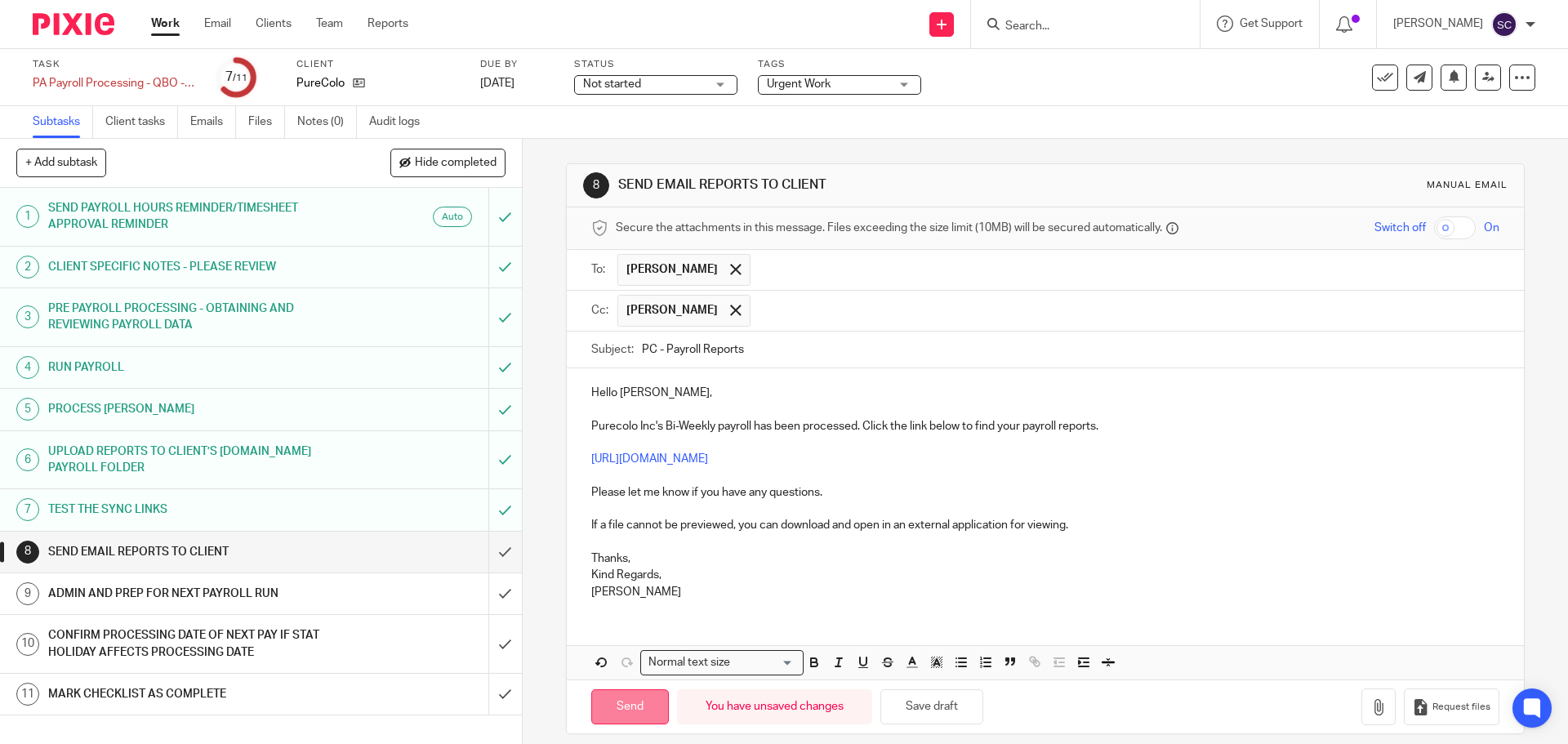
click at [628, 715] on input "Send" at bounding box center [631, 706] width 78 height 35
type input "Sent"
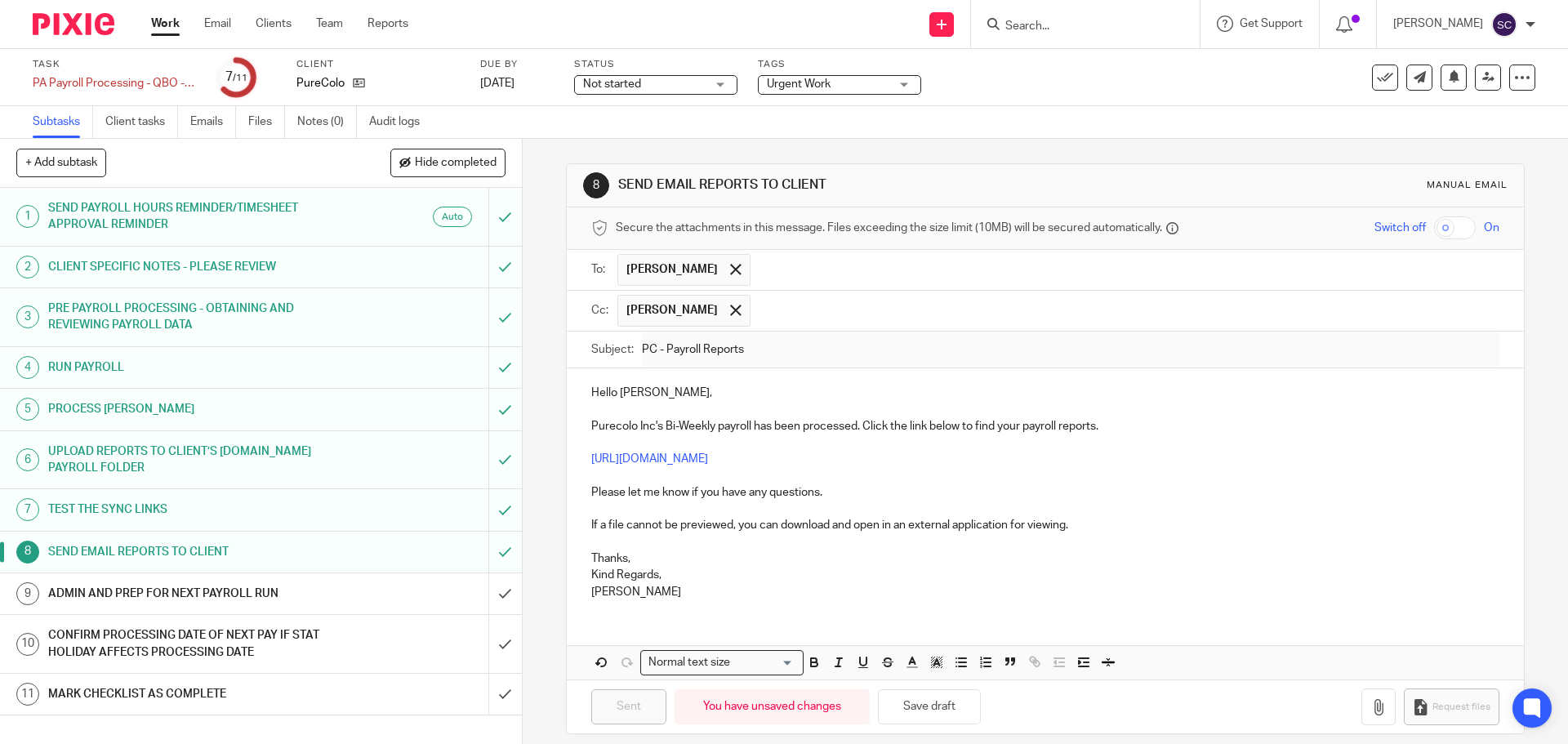
drag, startPoint x: 488, startPoint y: 593, endPoint x: 168, endPoint y: 623, distance: 321.4
click at [226, 651] on div "1 SEND PAYROLL HOURS REMINDER/TIMESHEET APPROVAL REMINDER Auto 2 CLIENT SPECIFI…" at bounding box center [261, 466] width 522 height 556
click at [202, 596] on h1 "ADMIN AND PREP FOR NEXT PAYROLL RUN" at bounding box center [189, 594] width 283 height 25
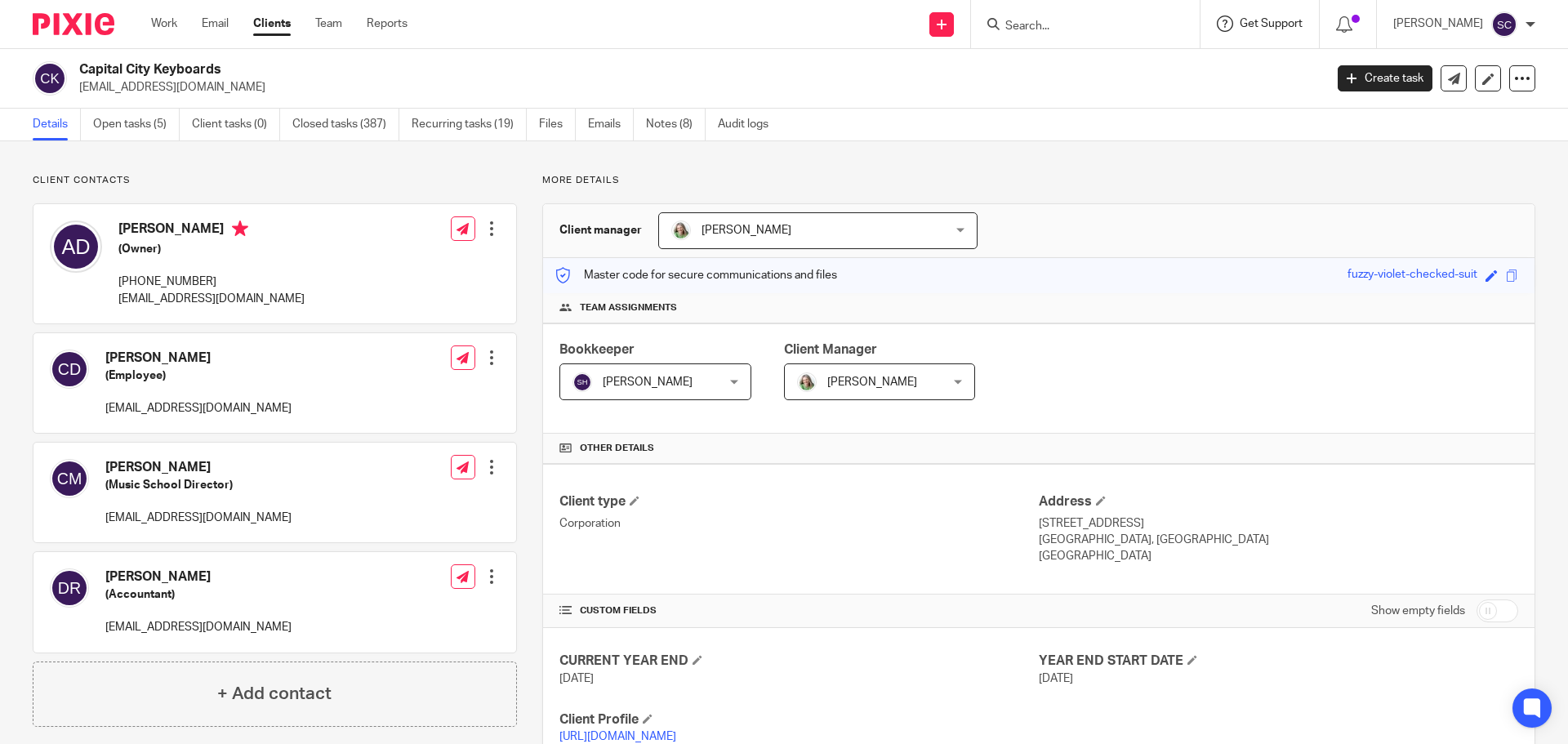
scroll to position [408, 0]
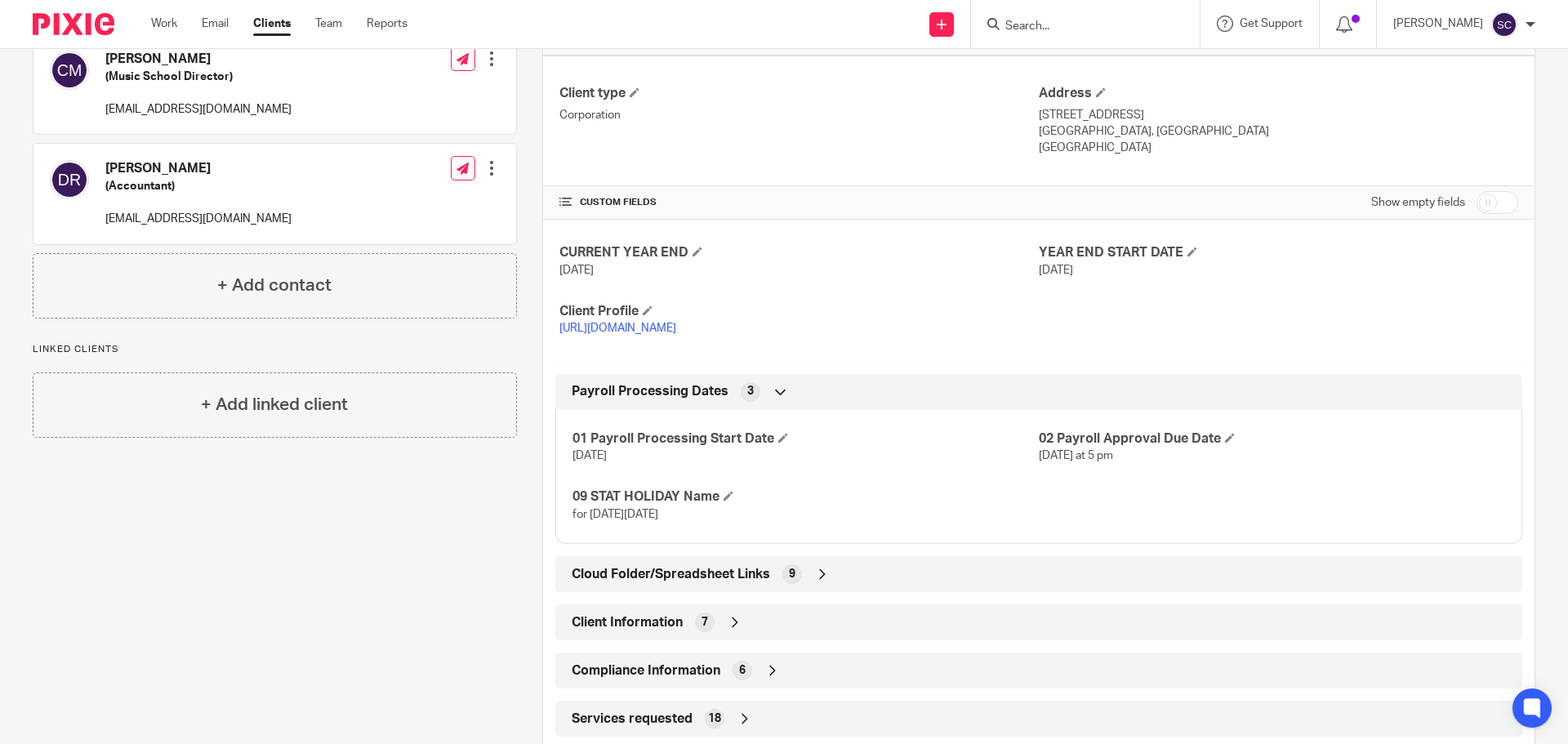
click at [1074, 31] on input "Search" at bounding box center [1078, 27] width 147 height 15
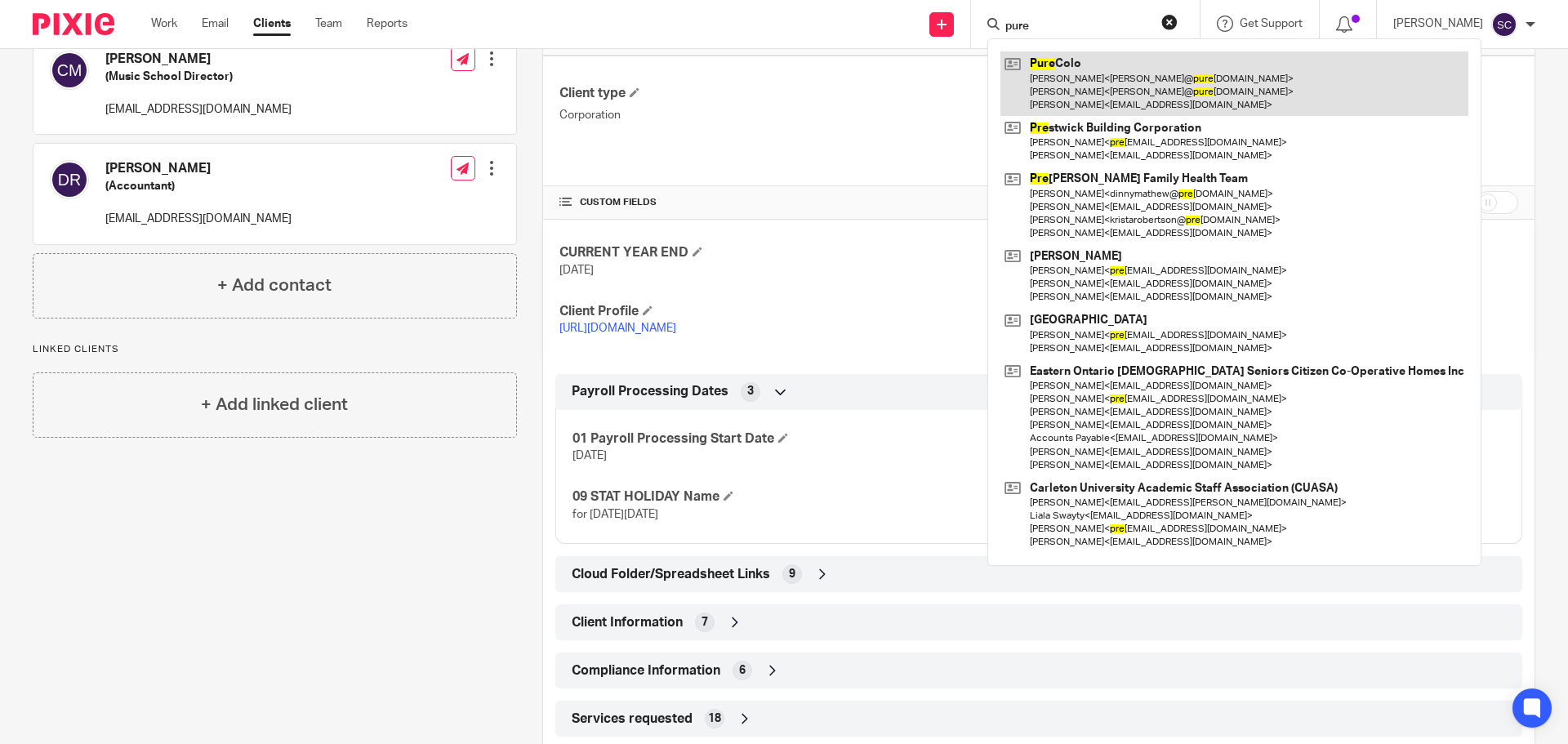
type input "pure"
click at [1054, 69] on link at bounding box center [1235, 84] width 468 height 65
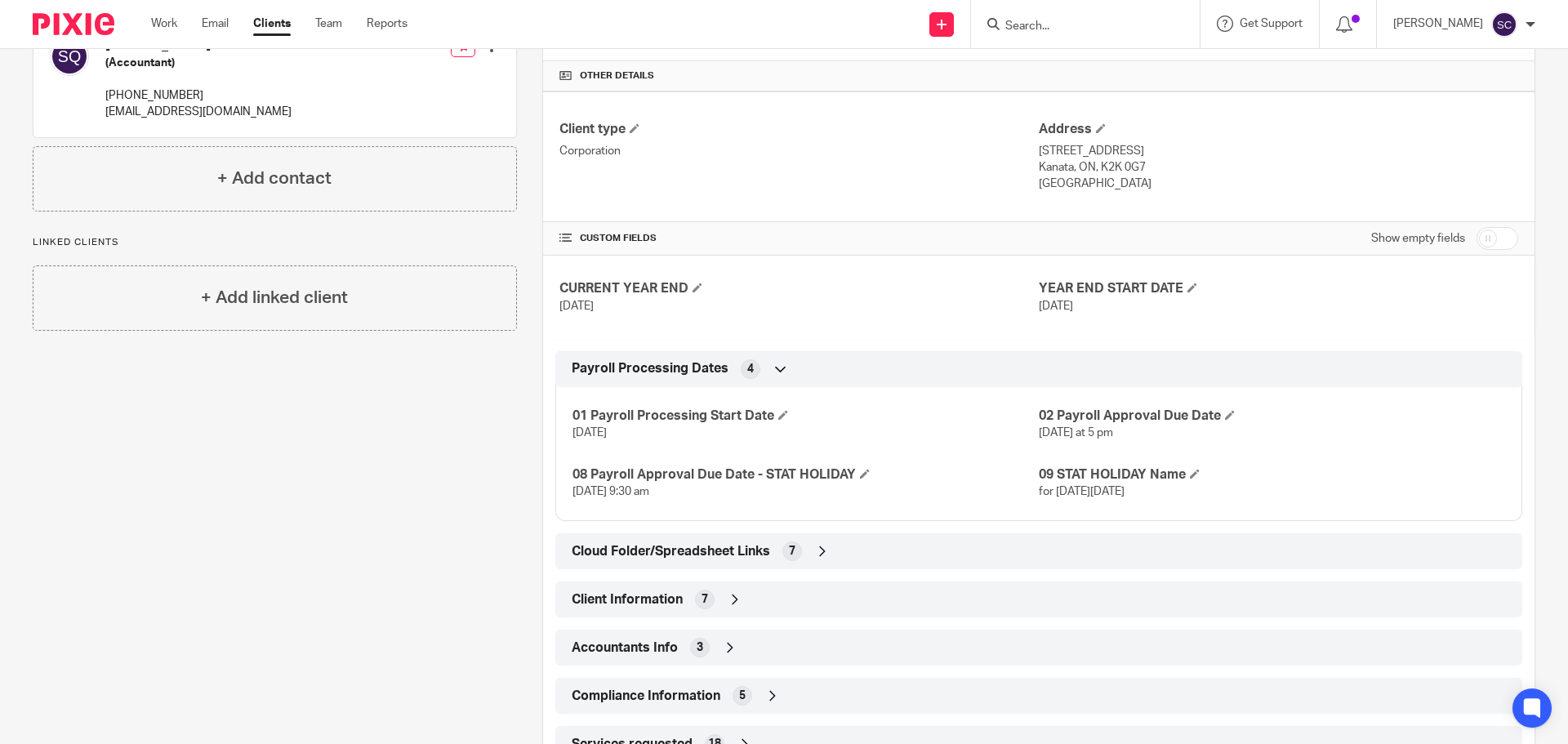
scroll to position [408, 0]
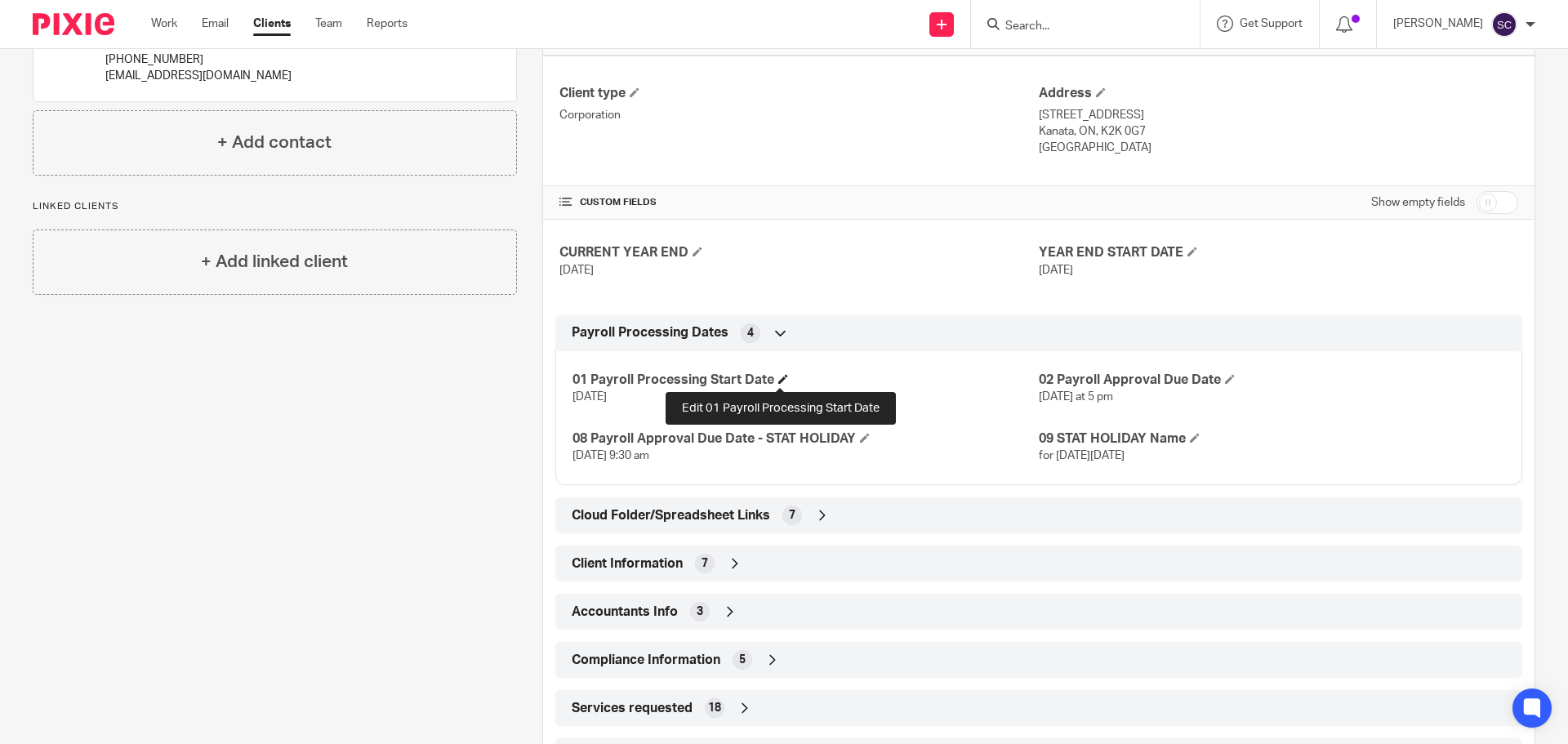
click at [783, 379] on span at bounding box center [783, 379] width 10 height 10
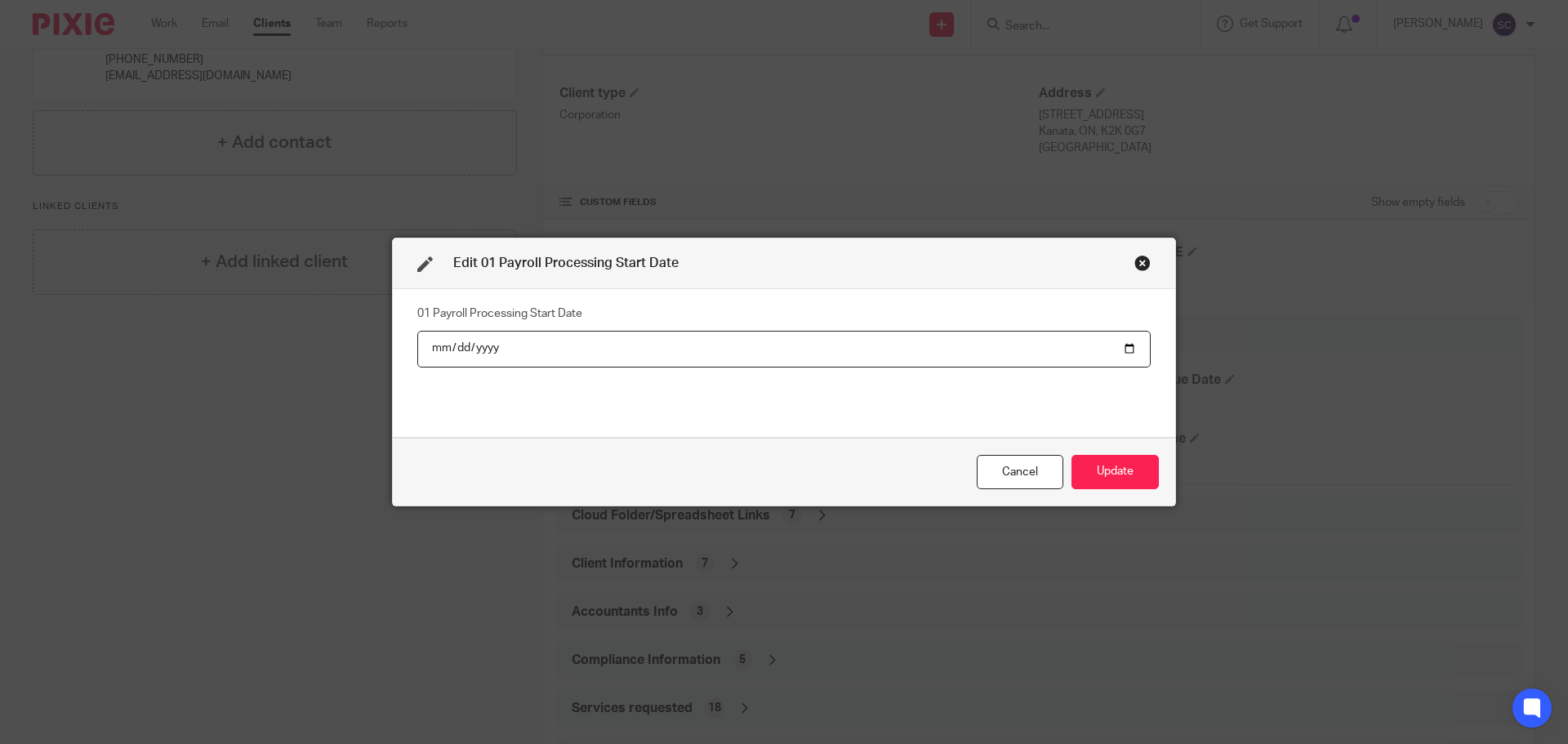
click at [1122, 349] on input "[DATE]" at bounding box center [784, 349] width 733 height 37
type input "[DATE]"
click at [1119, 468] on button "Update" at bounding box center [1116, 472] width 88 height 35
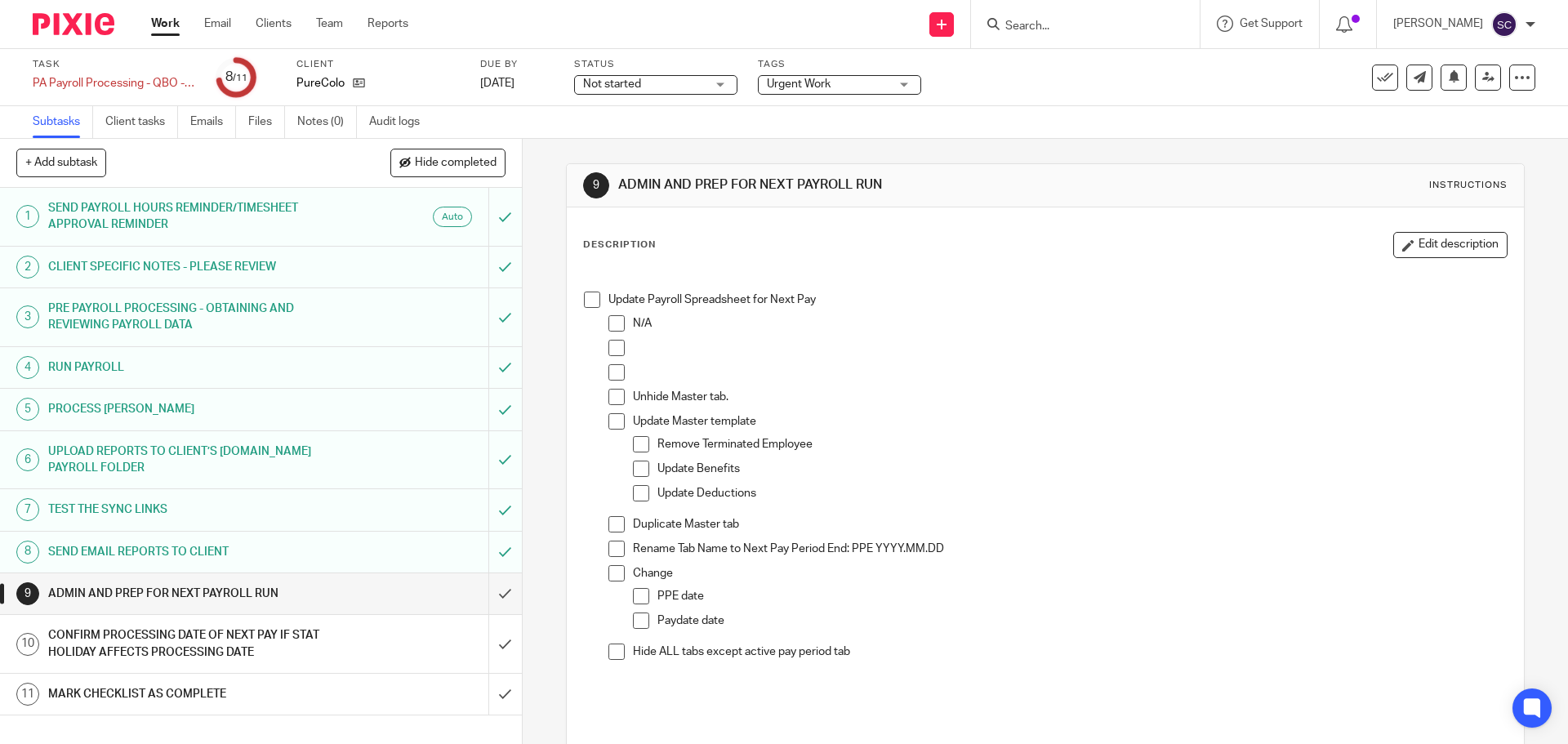
click at [591, 303] on span at bounding box center [592, 300] width 16 height 16
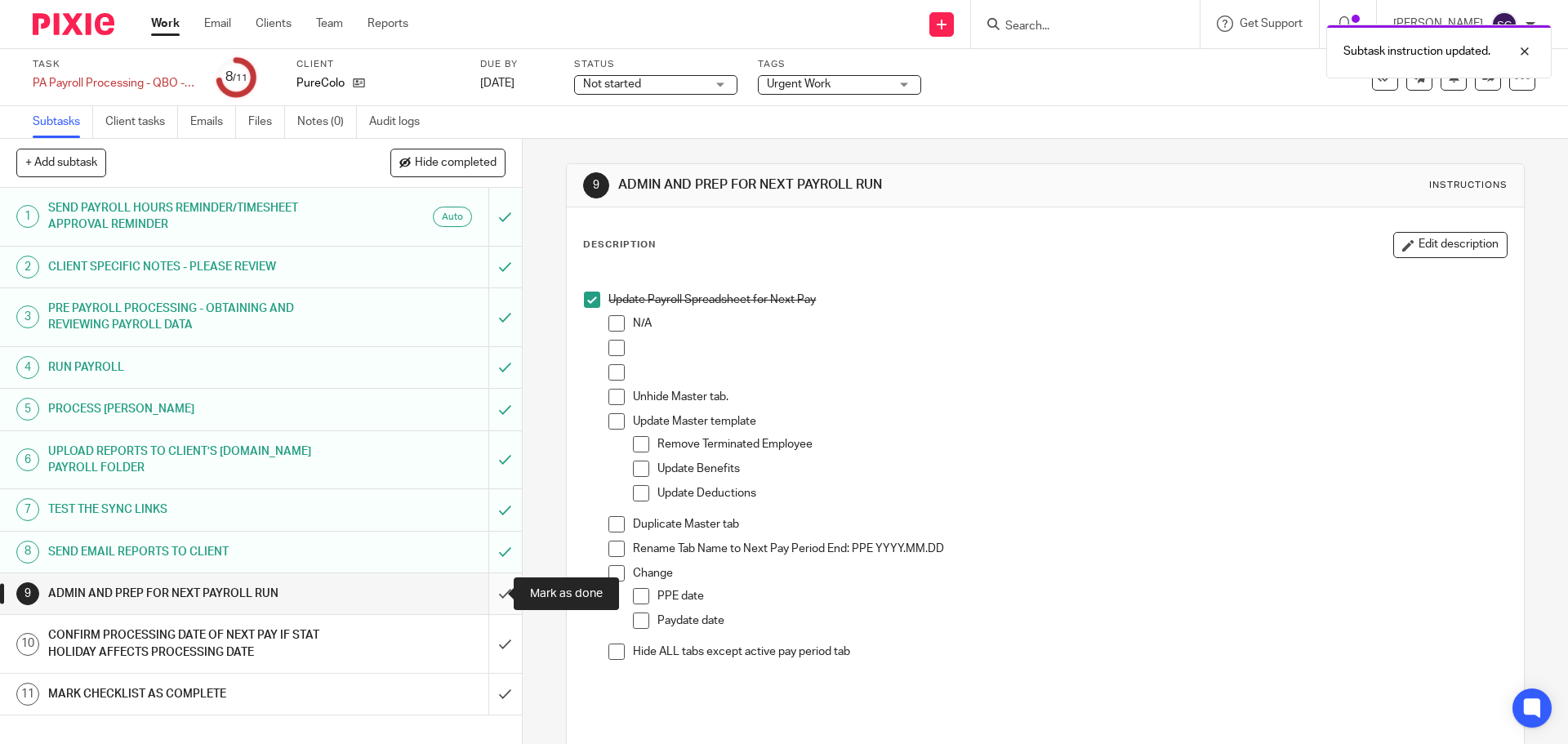
click at [481, 595] on input "submit" at bounding box center [261, 594] width 522 height 41
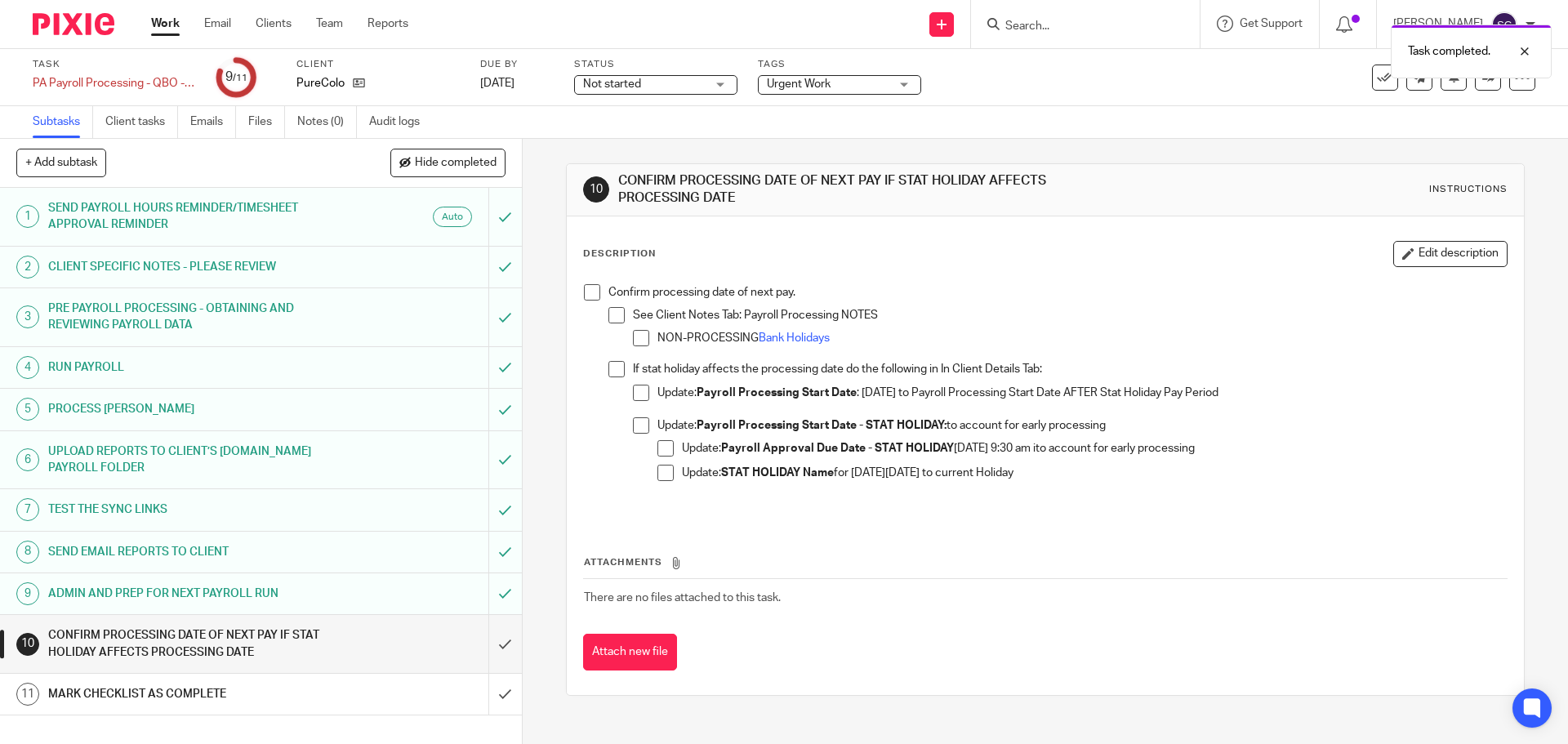
click at [588, 296] on span at bounding box center [592, 292] width 16 height 16
click at [482, 645] on input "submit" at bounding box center [261, 643] width 522 height 58
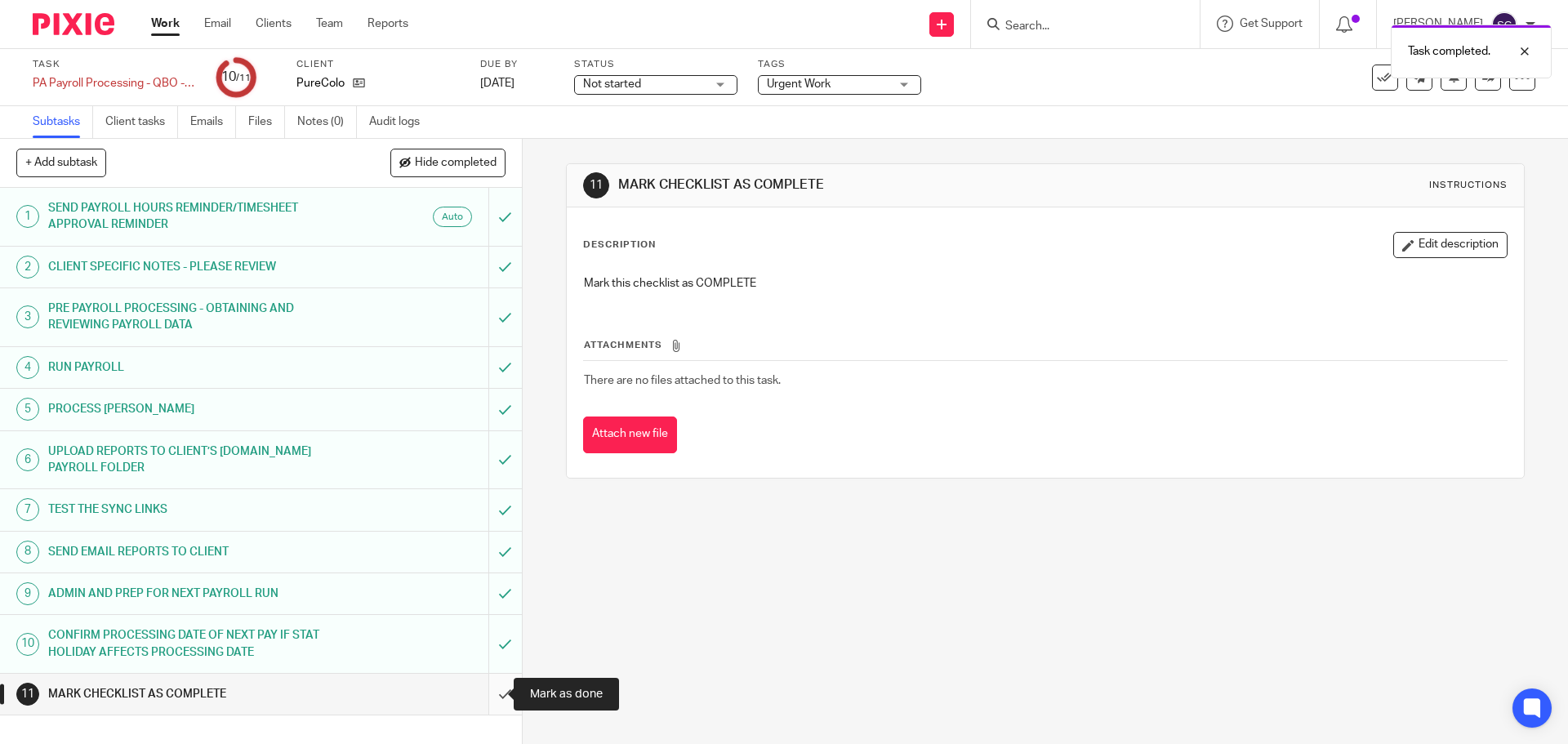
click at [487, 695] on input "submit" at bounding box center [261, 694] width 522 height 41
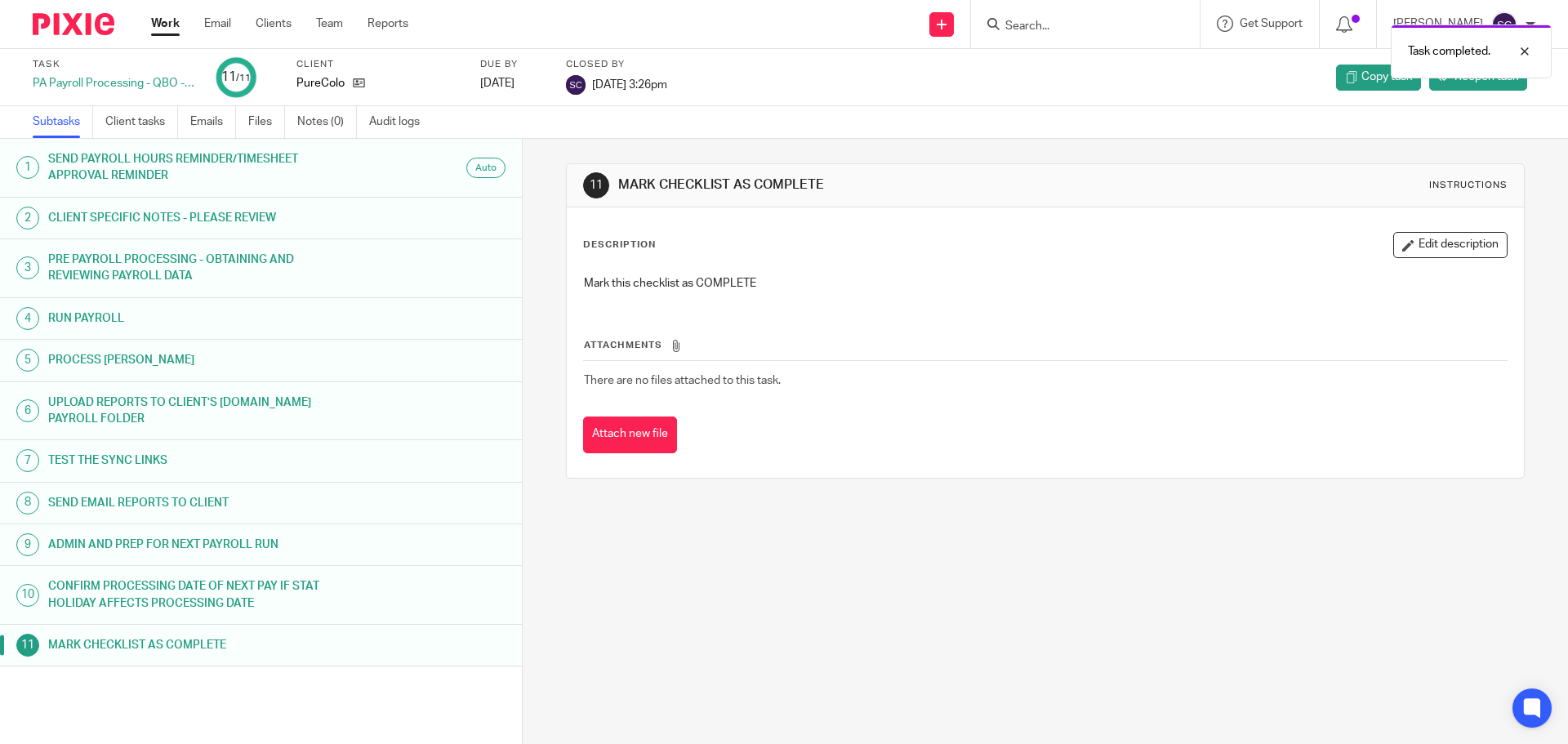
click at [164, 22] on link "Work" at bounding box center [165, 24] width 29 height 16
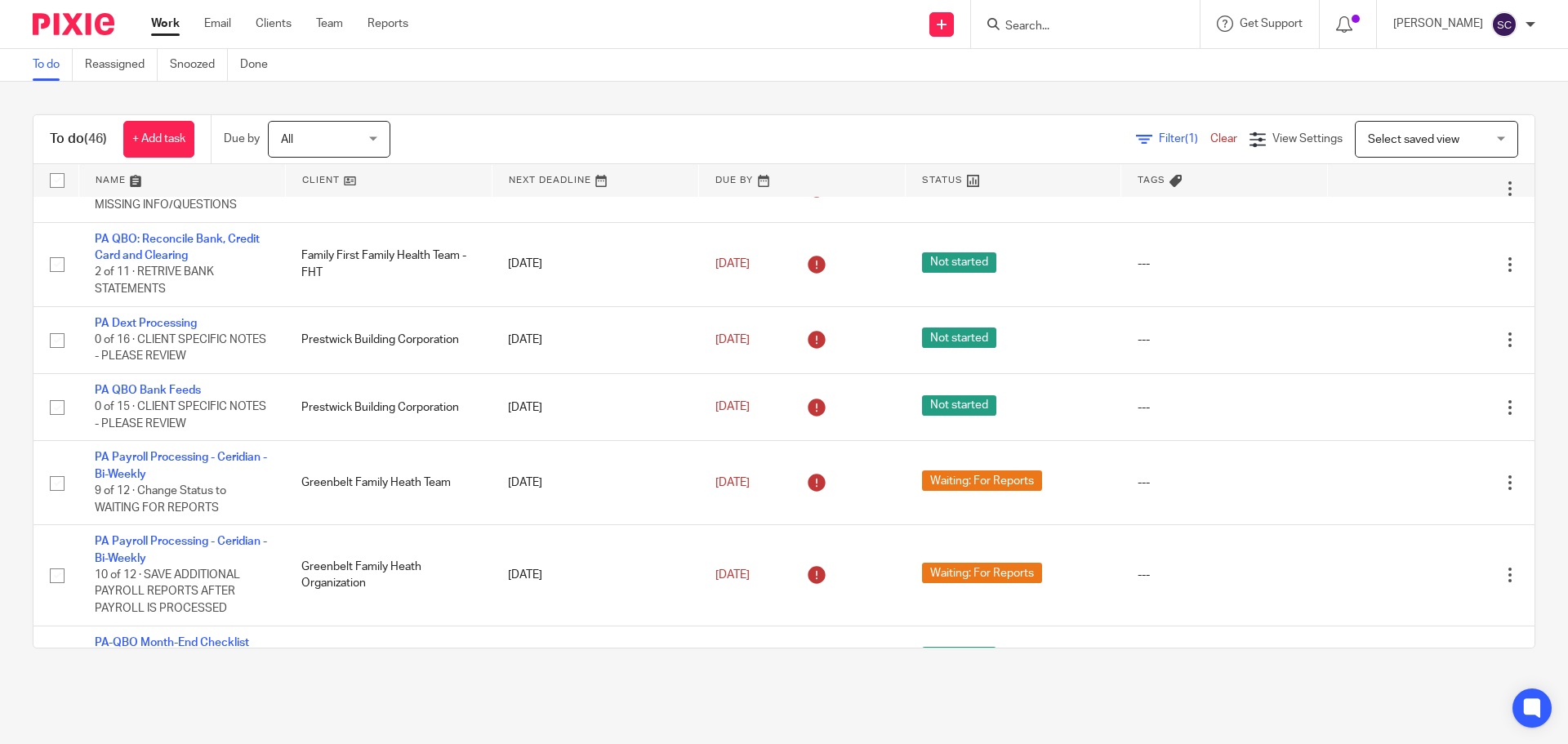
scroll to position [3194, 0]
